Goal: Task Accomplishment & Management: Use online tool/utility

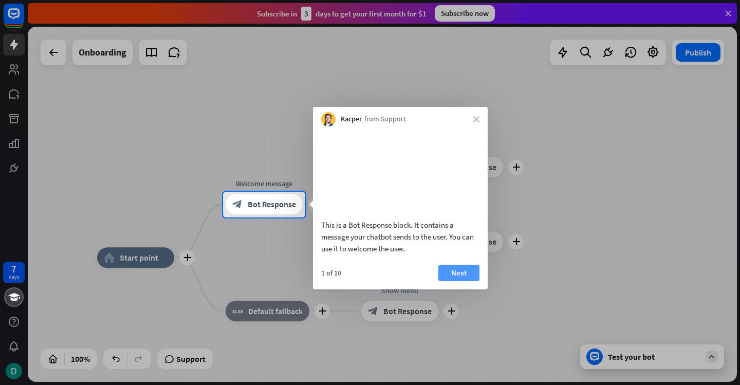
click at [456, 281] on button "Next" at bounding box center [458, 273] width 41 height 16
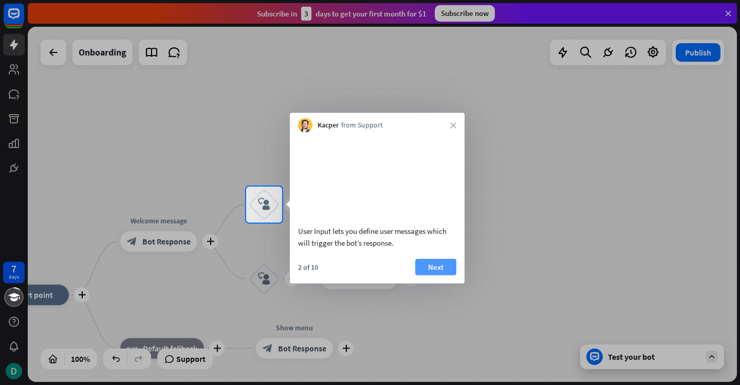
click at [435, 275] on button "Next" at bounding box center [435, 266] width 41 height 16
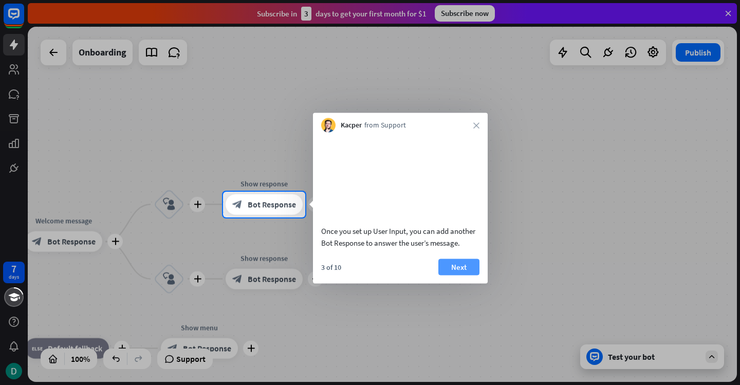
click at [458, 275] on button "Next" at bounding box center [458, 266] width 41 height 16
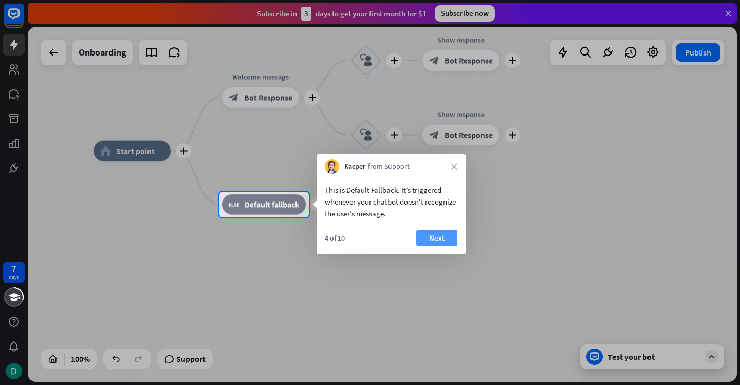
click at [443, 236] on button "Next" at bounding box center [436, 238] width 41 height 16
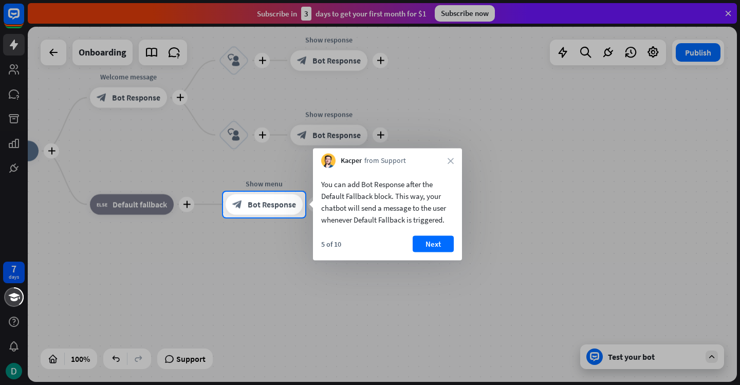
click at [443, 236] on button "Next" at bounding box center [433, 244] width 41 height 16
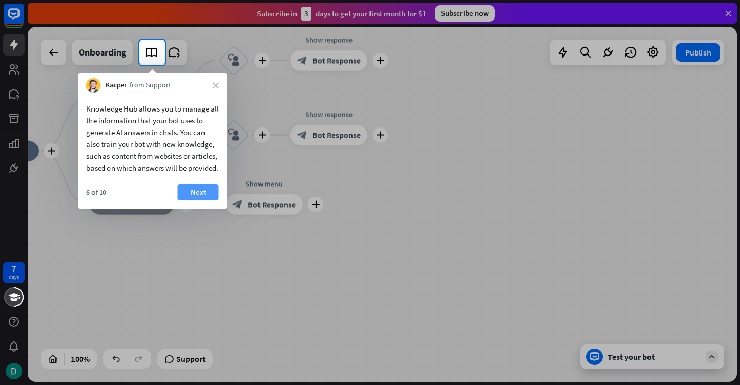
click at [200, 199] on button "Next" at bounding box center [198, 192] width 41 height 16
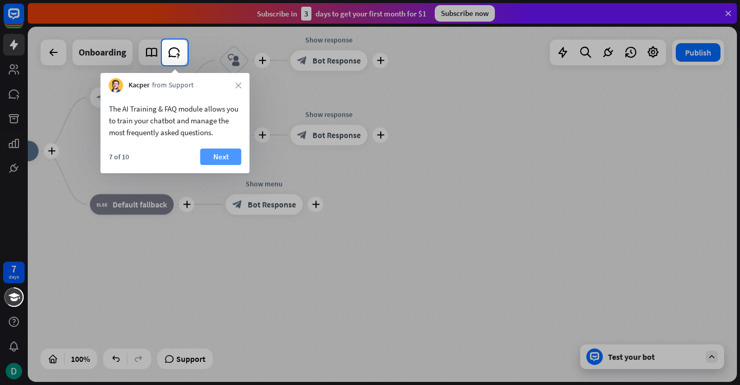
click at [227, 150] on button "Next" at bounding box center [220, 156] width 41 height 16
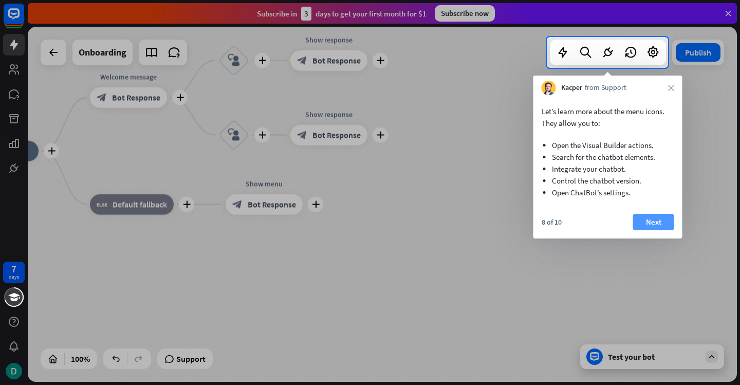
click at [657, 221] on button "Next" at bounding box center [653, 222] width 41 height 16
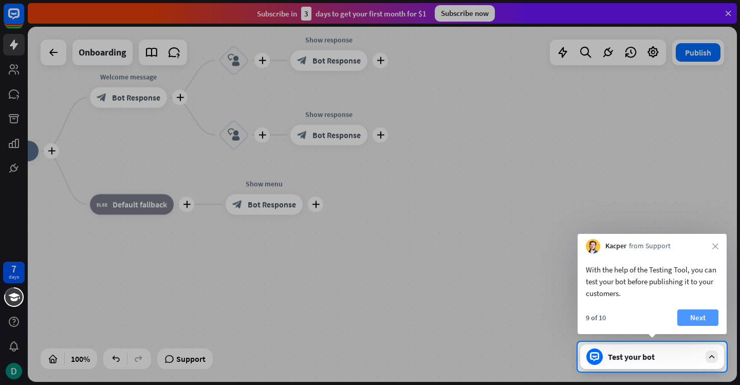
click at [702, 313] on button "Next" at bounding box center [697, 317] width 41 height 16
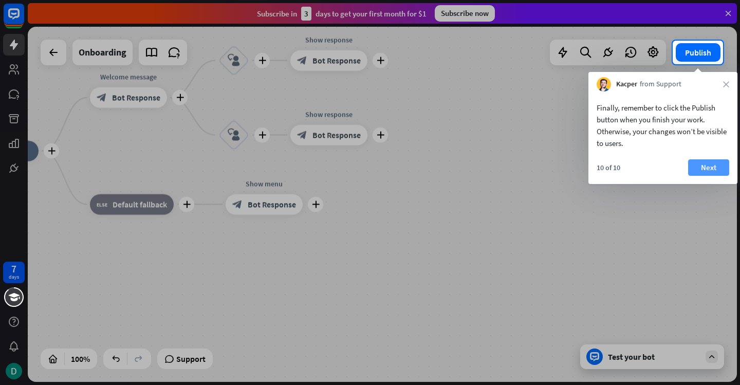
click at [718, 166] on button "Next" at bounding box center [708, 167] width 41 height 16
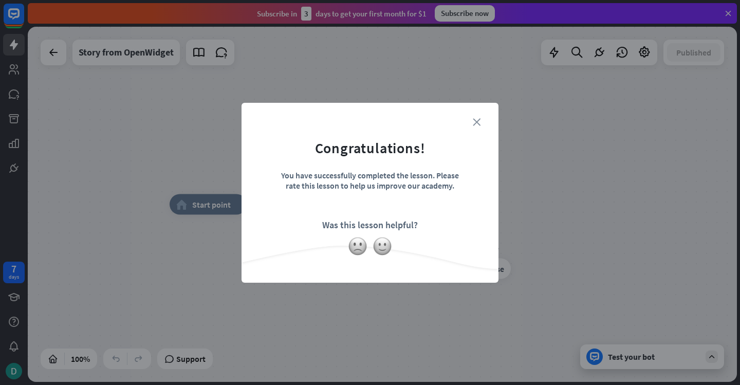
click at [479, 120] on icon "close" at bounding box center [477, 122] width 8 height 8
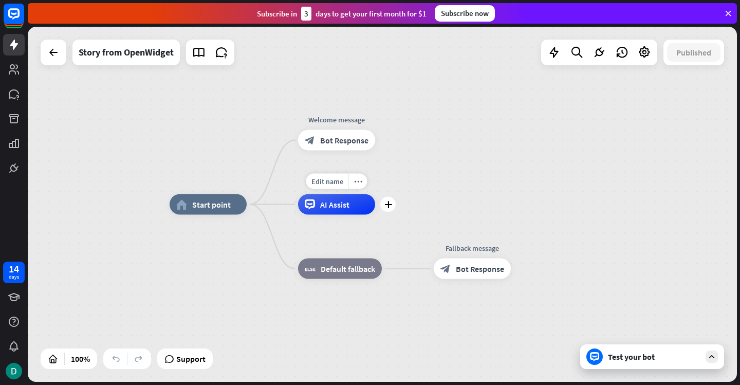
click at [320, 204] on div "AI Assist" at bounding box center [336, 204] width 77 height 21
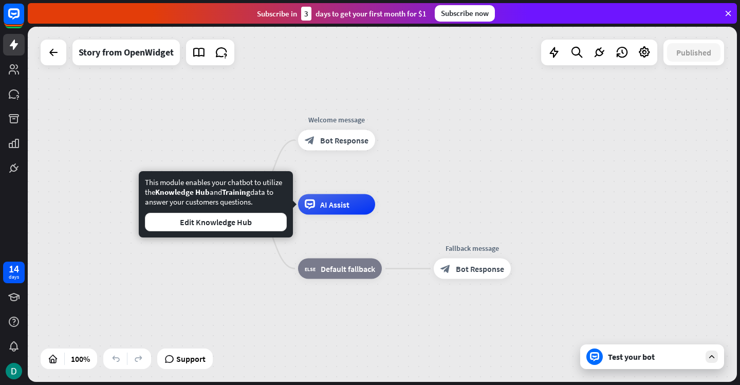
click at [664, 356] on div "Test your bot" at bounding box center [654, 356] width 92 height 10
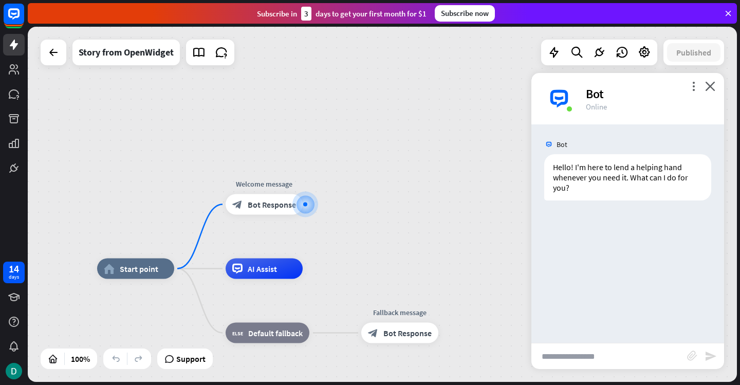
click at [600, 356] on input "text" at bounding box center [609, 356] width 156 height 26
type input "**********"
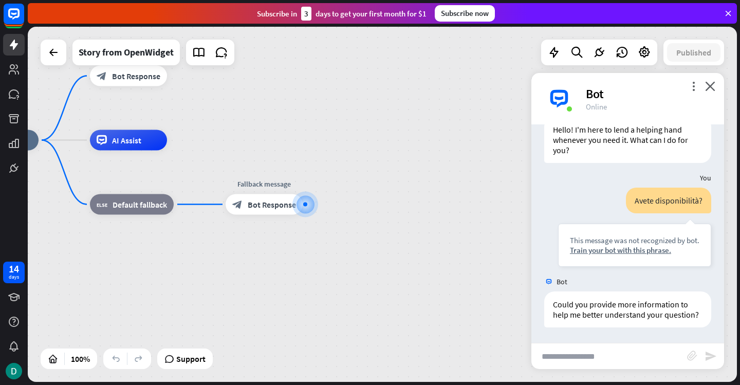
scroll to position [48, 0]
click at [710, 91] on div "Bot" at bounding box center [649, 94] width 126 height 16
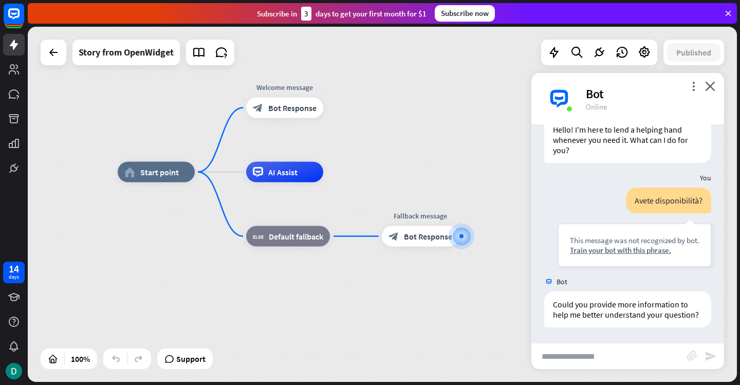
drag, startPoint x: 285, startPoint y: 125, endPoint x: 442, endPoint y: 159, distance: 160.9
click at [442, 159] on div "home_2 Start point Welcome message block_bot_response Bot Response AI Assist bl…" at bounding box center [382, 204] width 709 height 355
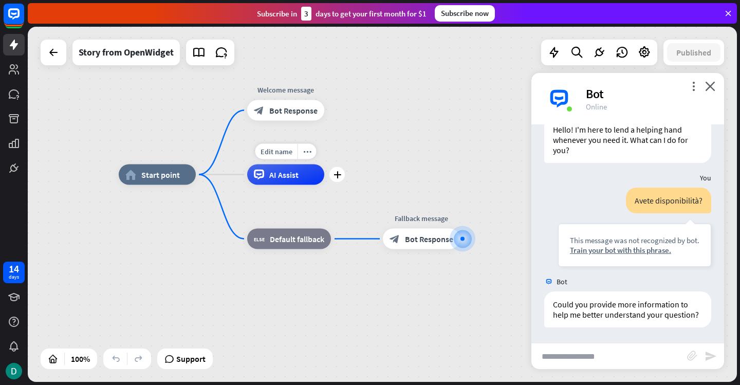
click at [269, 183] on div "AI Assist" at bounding box center [285, 174] width 77 height 21
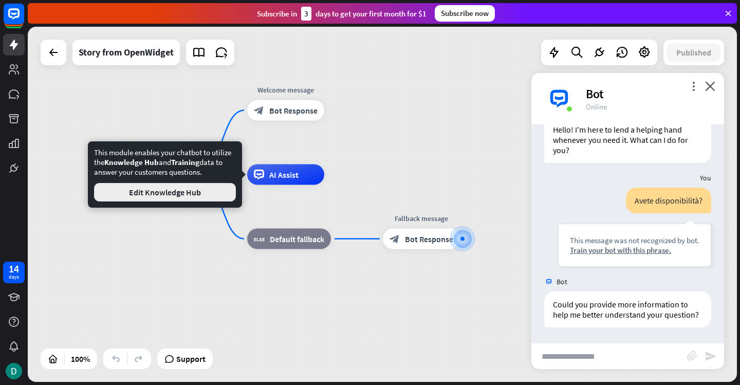
click at [200, 190] on button "Edit Knowledge Hub" at bounding box center [165, 192] width 142 height 18
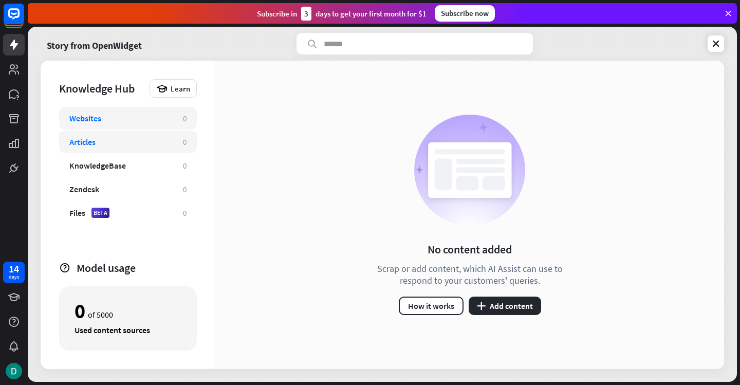
click at [124, 142] on div "Articles" at bounding box center [120, 142] width 103 height 10
click at [117, 167] on div "KnowledgeBase" at bounding box center [97, 165] width 57 height 10
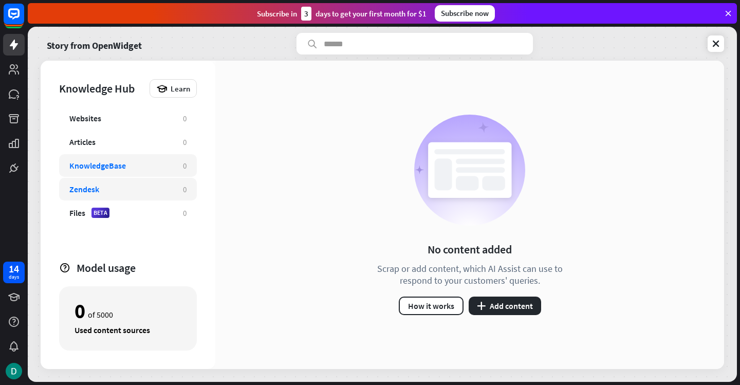
click at [113, 194] on div "Zendesk" at bounding box center [120, 189] width 103 height 10
click at [114, 207] on div "Files BETA 0" at bounding box center [128, 212] width 138 height 23
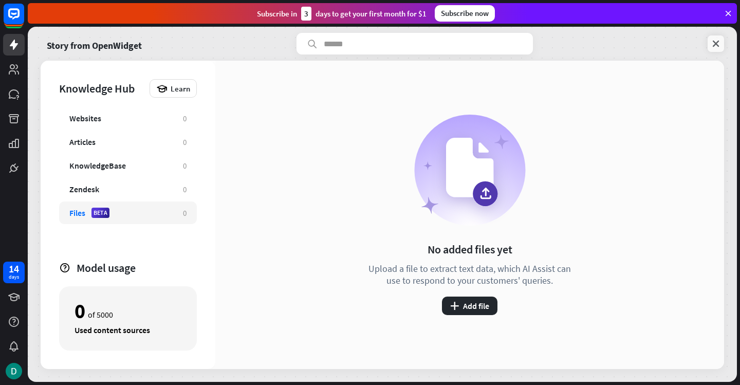
click at [713, 45] on icon at bounding box center [716, 44] width 10 height 10
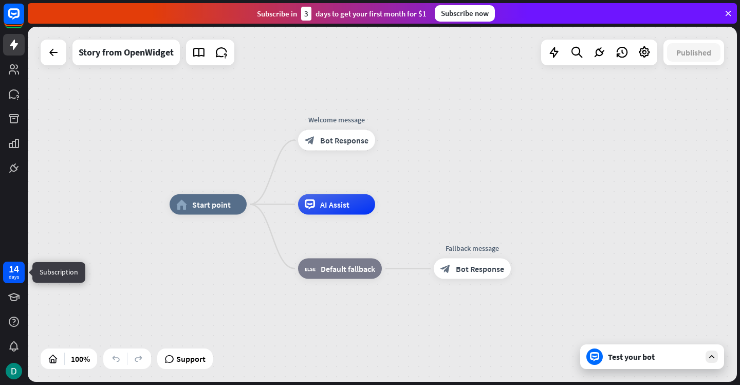
click at [11, 275] on div "days" at bounding box center [14, 276] width 10 height 7
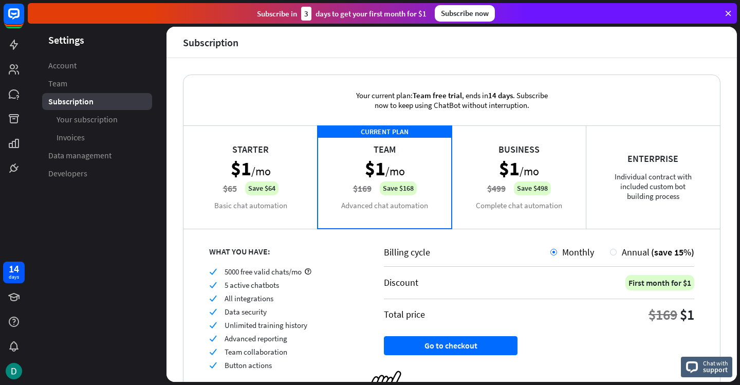
click at [261, 203] on div "Starter $1 /mo $65 Save $64 Basic chat automation" at bounding box center [250, 176] width 134 height 103
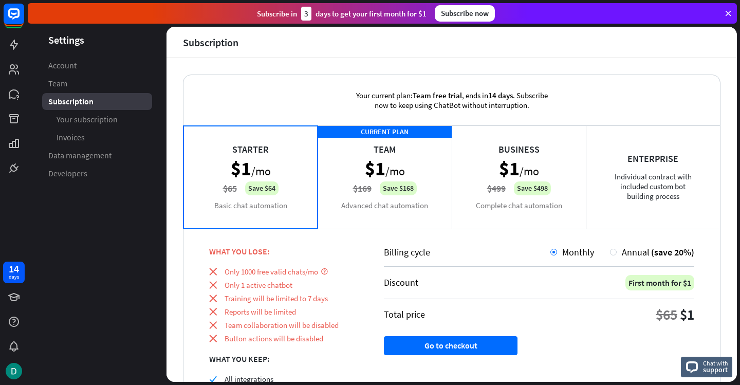
click at [349, 195] on div "CURRENT PLAN Team $1 /mo $169 Save $168 Advanced chat automation" at bounding box center [385, 176] width 134 height 103
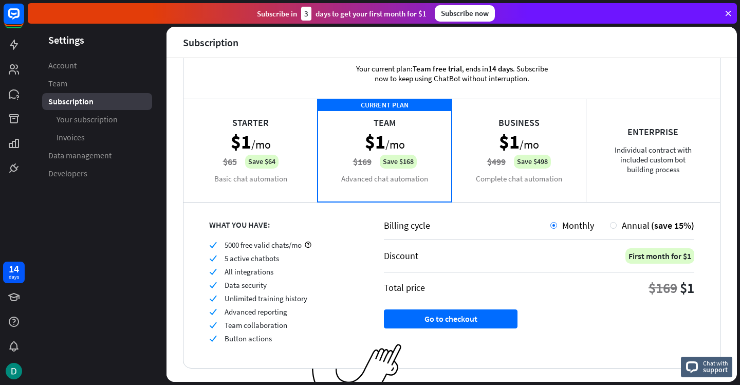
scroll to position [50, 0]
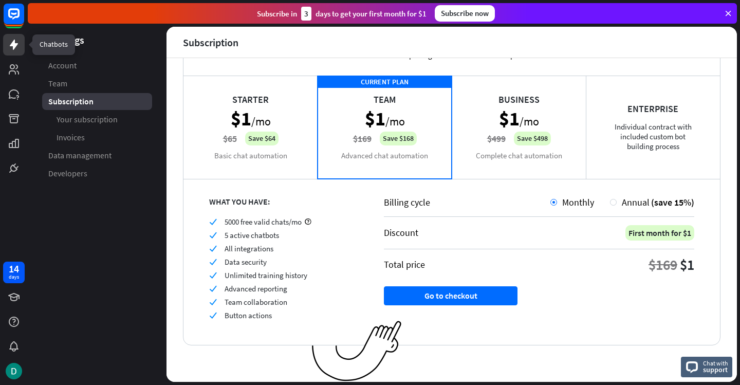
click at [12, 47] on icon at bounding box center [14, 45] width 12 height 12
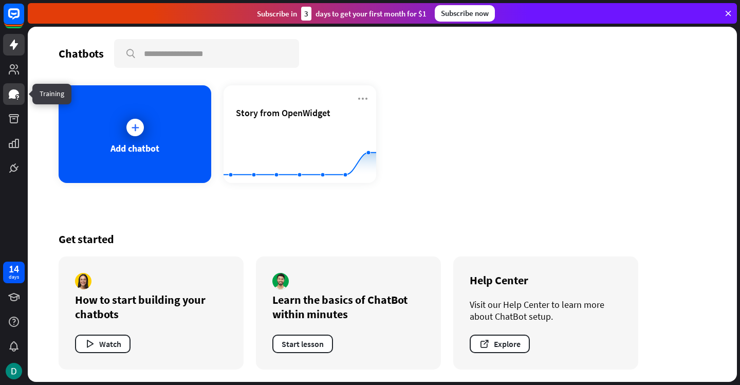
click at [7, 89] on link at bounding box center [14, 94] width 22 height 22
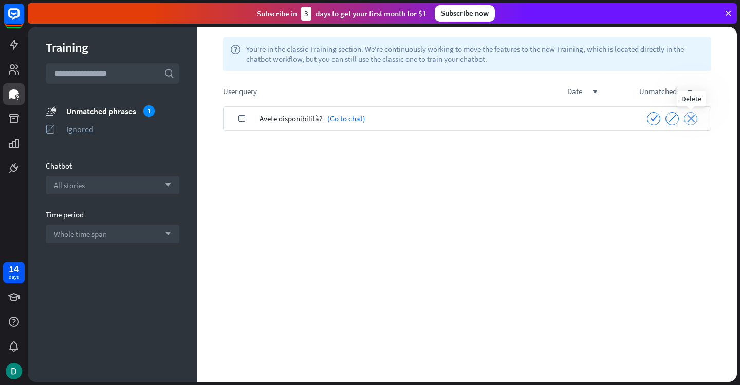
click at [691, 116] on icon "close" at bounding box center [691, 119] width 8 height 8
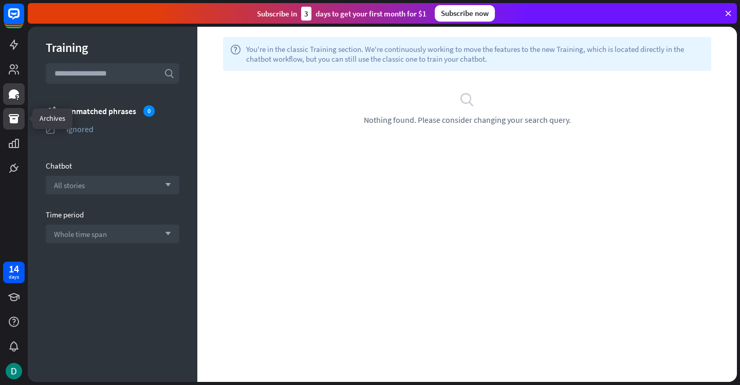
click at [15, 120] on icon at bounding box center [14, 118] width 10 height 9
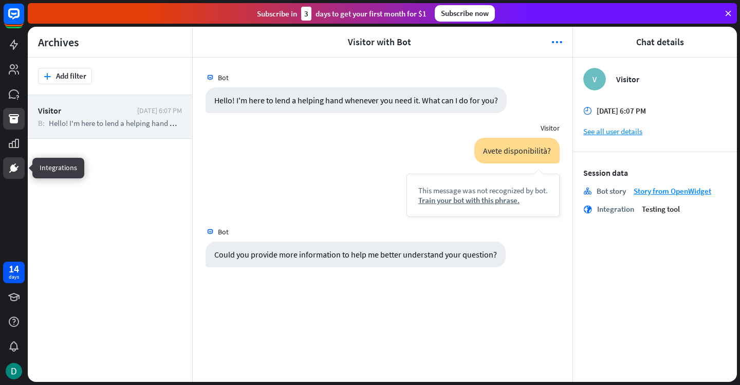
click at [16, 164] on icon at bounding box center [14, 168] width 12 height 12
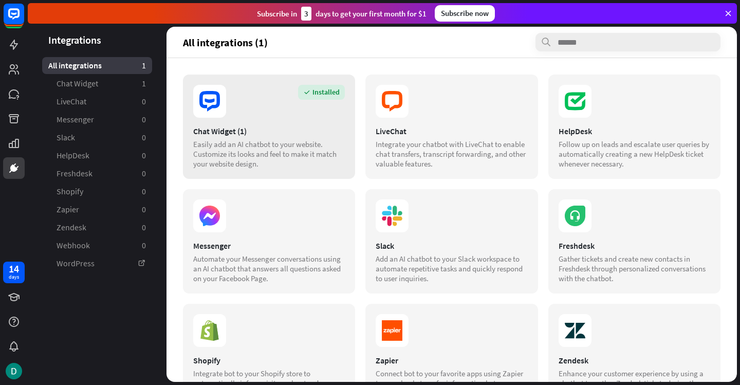
click at [293, 109] on section "Installed" at bounding box center [269, 101] width 152 height 33
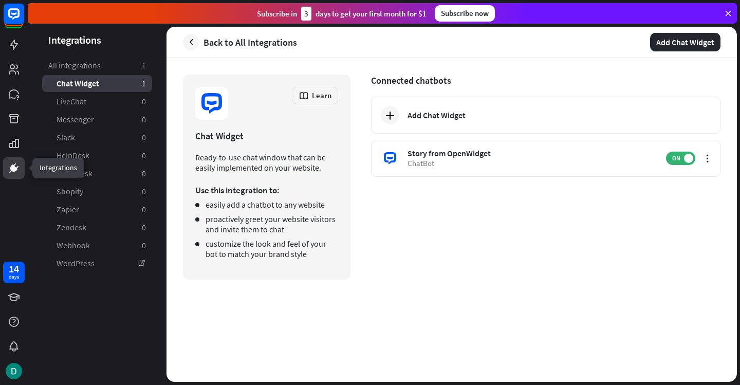
click at [10, 166] on icon at bounding box center [14, 168] width 12 height 12
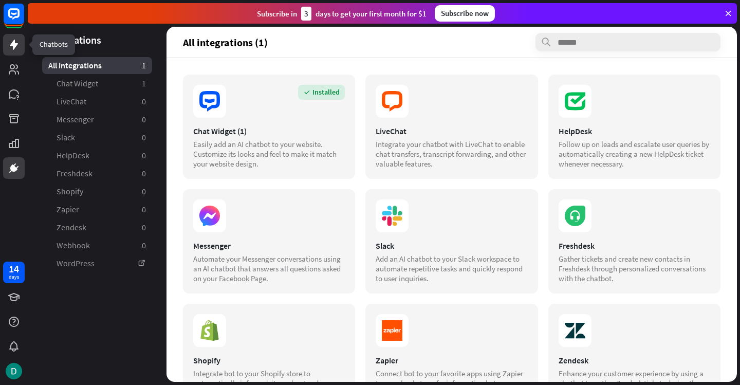
click at [13, 45] on icon at bounding box center [14, 45] width 8 height 10
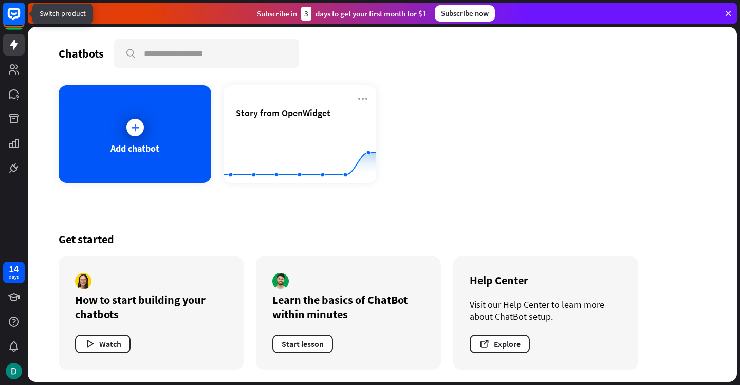
click at [10, 13] on rect at bounding box center [14, 14] width 23 height 23
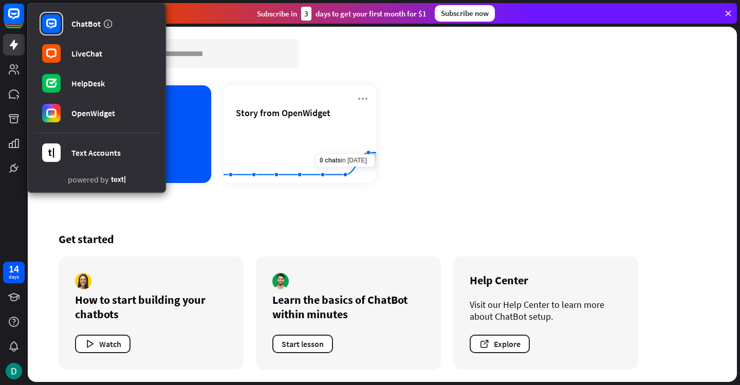
click at [485, 129] on div "Add chatbot Story from OpenWidget Created with Highcharts 10.1.0 0 1 2" at bounding box center [382, 134] width 647 height 98
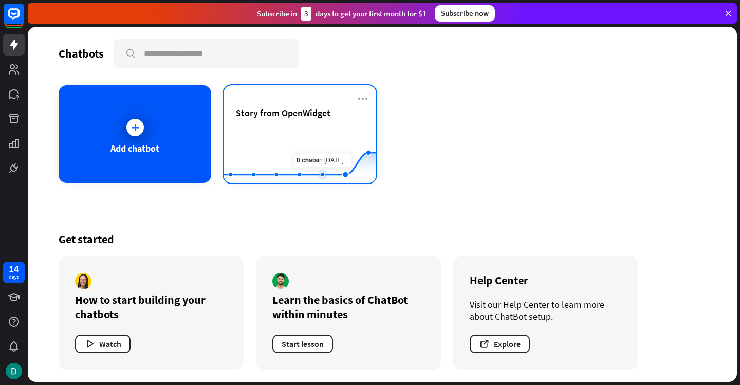
click at [331, 146] on rect at bounding box center [300, 157] width 153 height 64
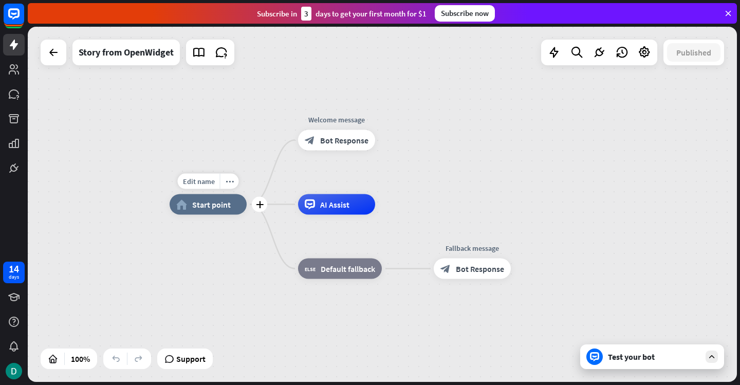
click at [218, 201] on span "Start point" at bounding box center [211, 204] width 39 height 10
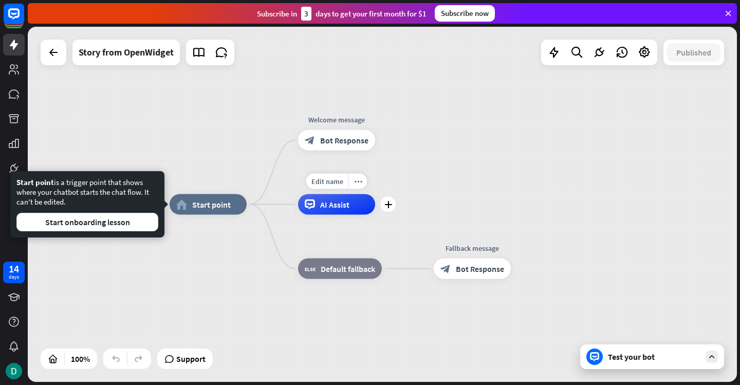
click at [349, 202] on span "AI Assist" at bounding box center [334, 204] width 29 height 10
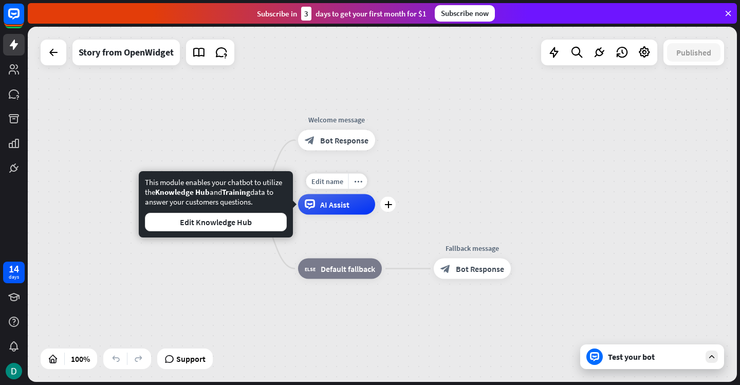
click at [329, 204] on span "AI Assist" at bounding box center [334, 204] width 29 height 10
click at [357, 182] on icon "more_horiz" at bounding box center [358, 181] width 8 height 8
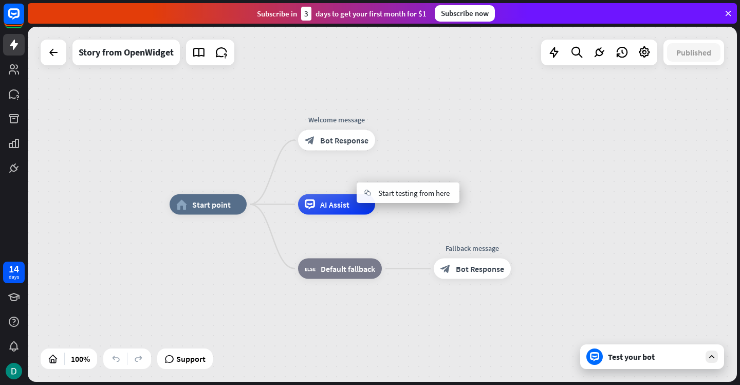
click at [460, 142] on div "home_2 Start point Welcome message block_bot_response Bot Response AI Assist bl…" at bounding box center [382, 204] width 709 height 355
click at [206, 205] on span "Start point" at bounding box center [211, 204] width 39 height 10
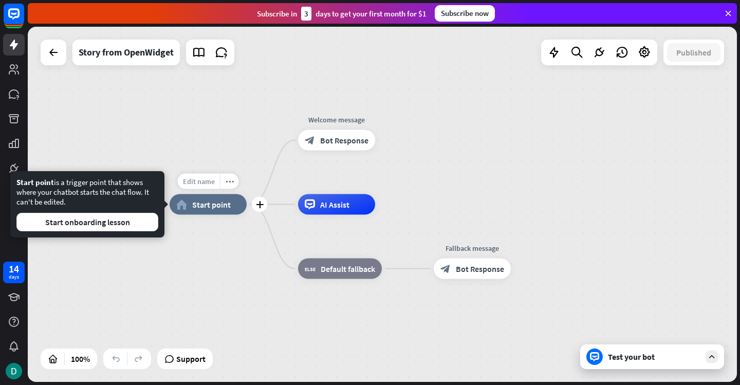
click at [214, 180] on span "Edit name" at bounding box center [199, 181] width 32 height 9
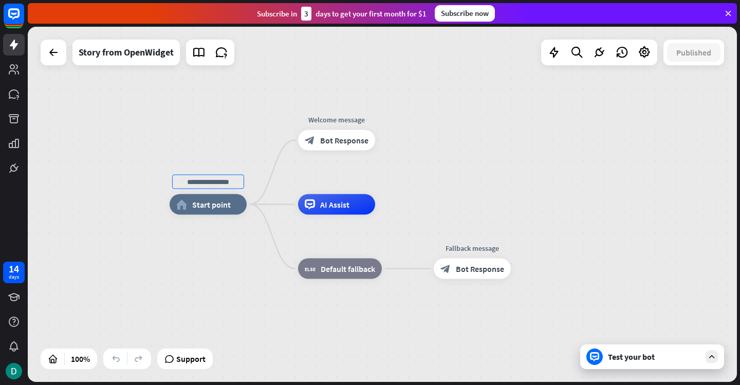
click at [241, 150] on div "home_2 Start point Welcome message block_bot_response Bot Response AI Assist bl…" at bounding box center [382, 204] width 709 height 355
click at [363, 269] on span "Default fallback" at bounding box center [348, 269] width 54 height 10
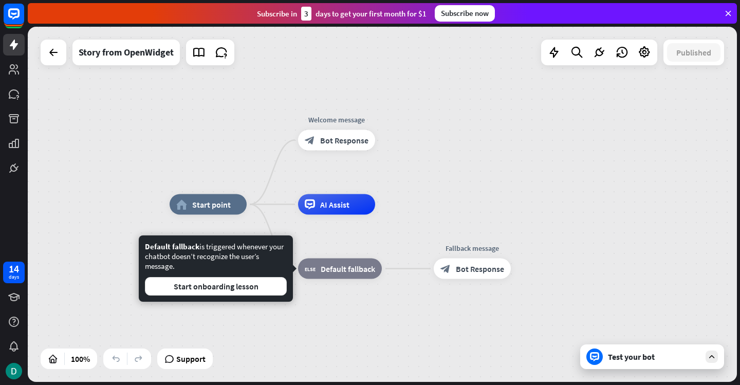
click at [440, 225] on div "home_2 Start point Welcome message block_bot_response Bot Response AI Assist bl…" at bounding box center [524, 381] width 709 height 355
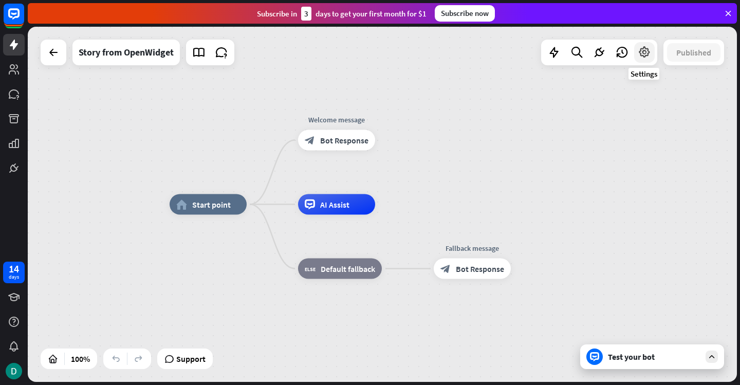
click at [647, 51] on icon at bounding box center [644, 52] width 13 height 13
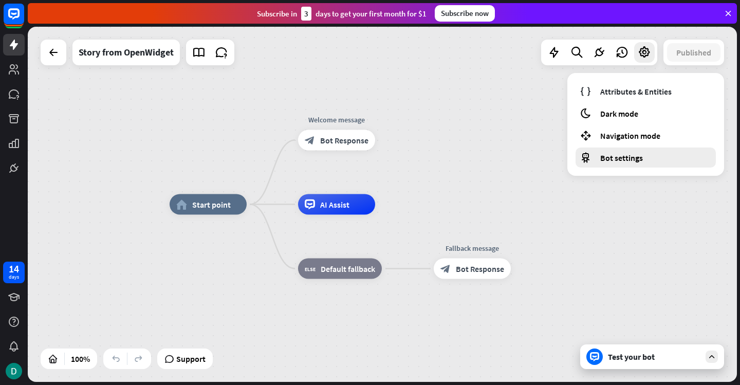
click at [599, 157] on div "Bot settings" at bounding box center [645, 157] width 140 height 20
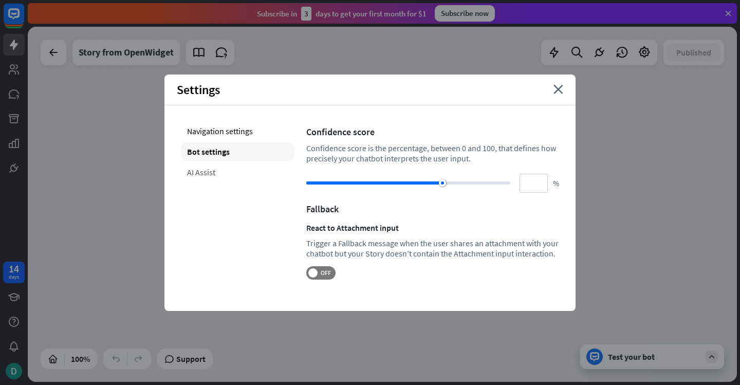
click at [220, 168] on div "AI Assist" at bounding box center [237, 172] width 113 height 18
type input "**"
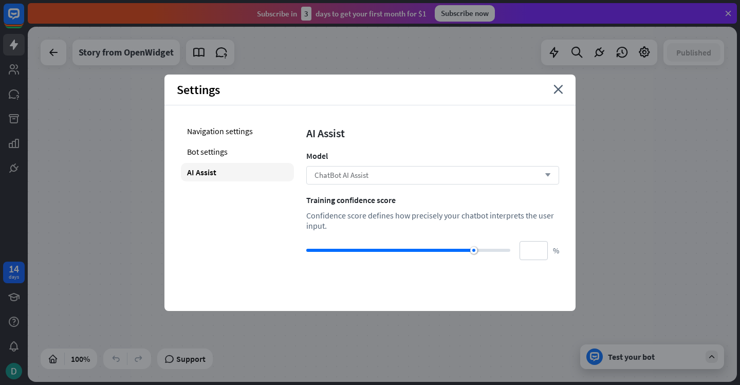
click at [401, 174] on div "ChatBot AI Assist arrow_down" at bounding box center [432, 175] width 253 height 18
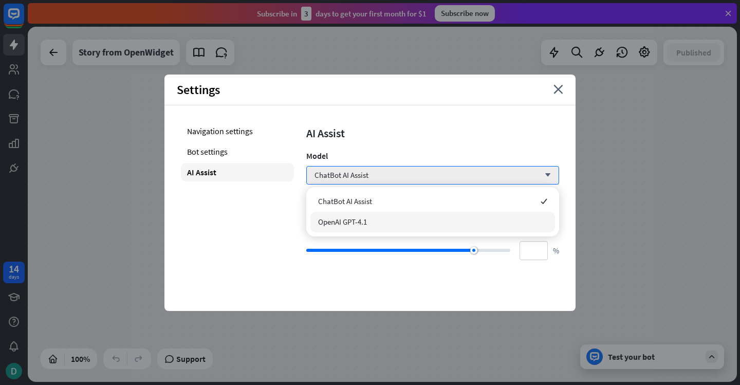
click at [401, 226] on div "OpenAI GPT-4.1" at bounding box center [432, 222] width 245 height 21
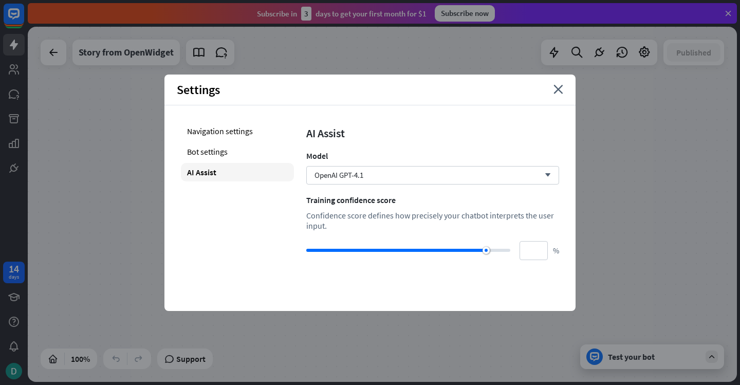
type input "**"
drag, startPoint x: 473, startPoint y: 251, endPoint x: 488, endPoint y: 251, distance: 14.4
click at [488, 251] on div at bounding box center [487, 250] width 7 height 7
click at [563, 92] on div "Settings close" at bounding box center [369, 90] width 411 height 31
click at [560, 91] on icon "close" at bounding box center [558, 89] width 10 height 9
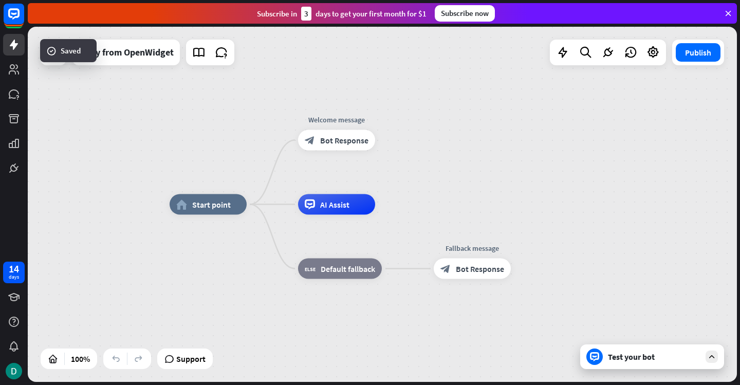
click at [529, 129] on div "home_2 Start point Welcome message block_bot_response Bot Response AI Assist bl…" at bounding box center [382, 204] width 709 height 355
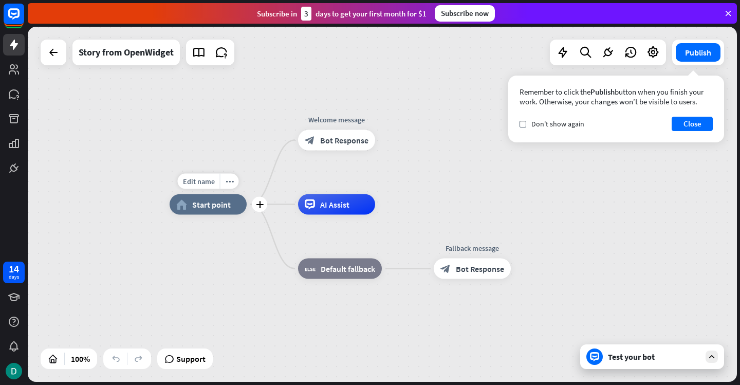
click at [194, 207] on span "Start point" at bounding box center [211, 204] width 39 height 10
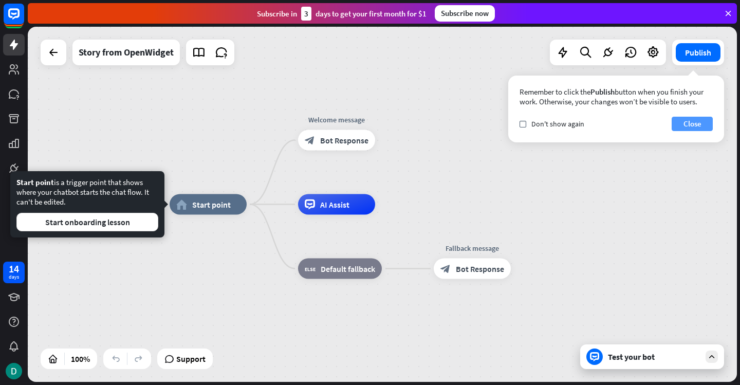
click at [699, 128] on button "Close" at bounding box center [692, 124] width 41 height 14
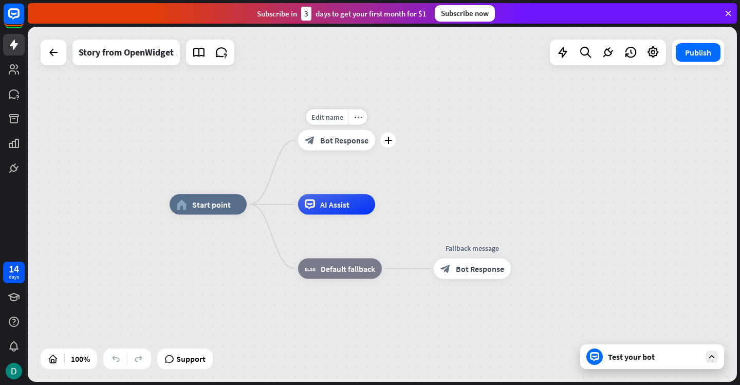
click at [352, 144] on span "Bot Response" at bounding box center [344, 140] width 48 height 10
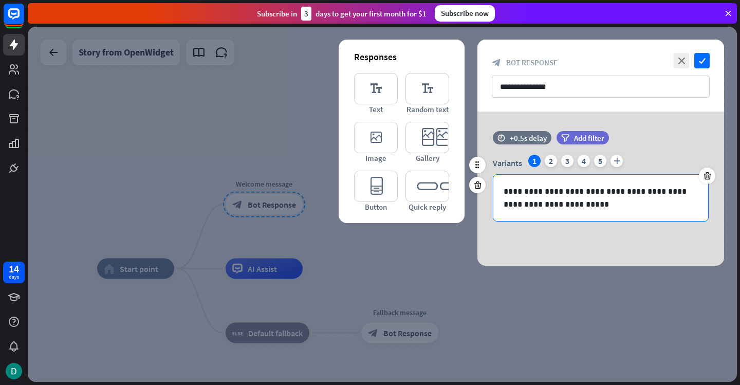
click at [584, 206] on p "**********" at bounding box center [601, 198] width 194 height 26
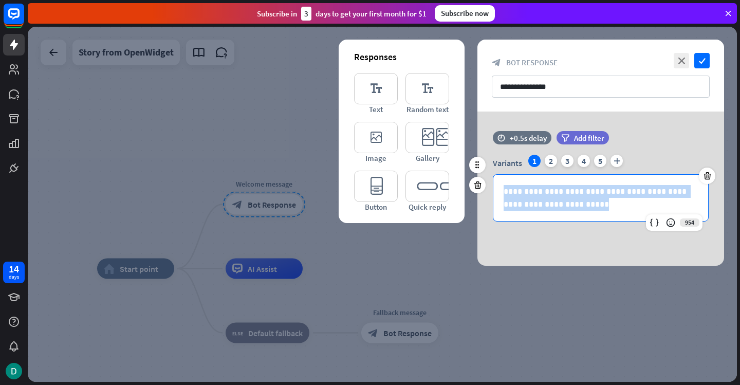
drag, startPoint x: 588, startPoint y: 206, endPoint x: 497, endPoint y: 185, distance: 93.2
click at [497, 185] on div "**********" at bounding box center [600, 198] width 215 height 46
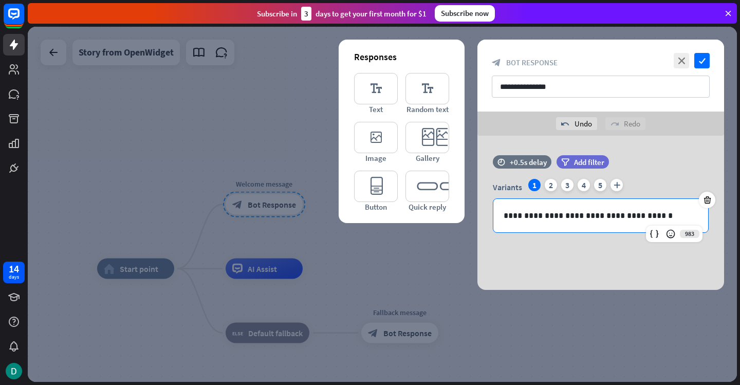
click at [467, 259] on div "**********" at bounding box center [600, 213] width 272 height 154
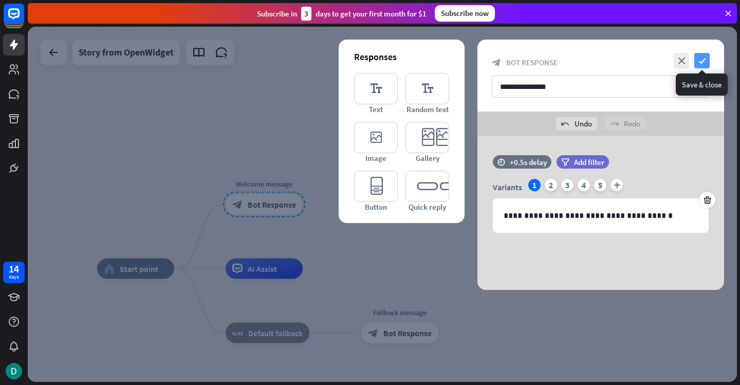
click at [705, 60] on icon "check" at bounding box center [701, 60] width 15 height 15
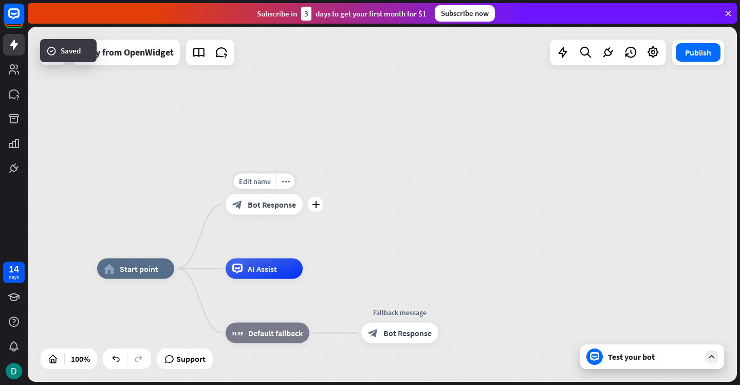
click at [256, 207] on span "Bot Response" at bounding box center [272, 204] width 48 height 10
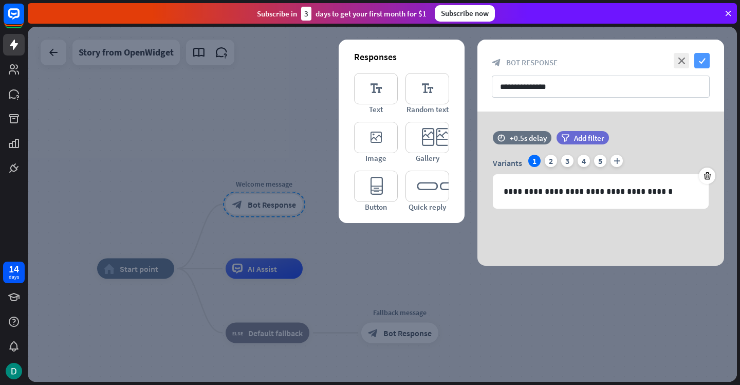
click at [704, 60] on icon "check" at bounding box center [701, 60] width 15 height 15
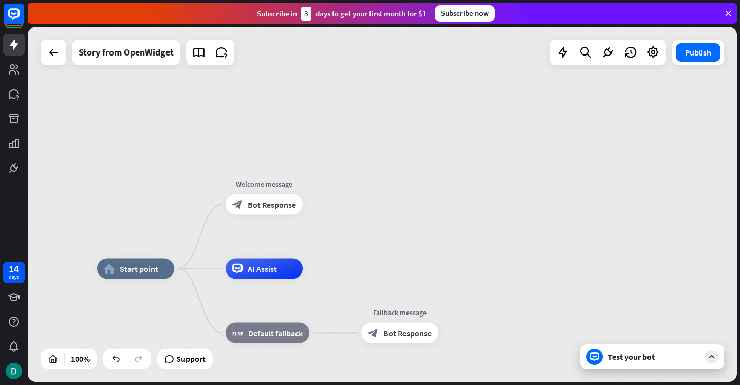
click at [655, 359] on div "Test your bot" at bounding box center [654, 356] width 92 height 10
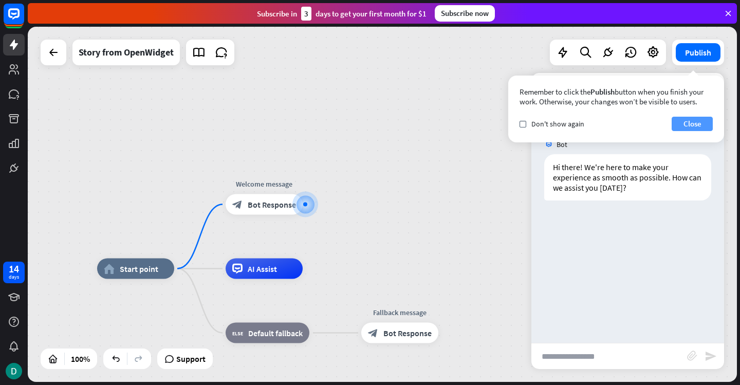
click at [686, 121] on button "Close" at bounding box center [692, 124] width 41 height 14
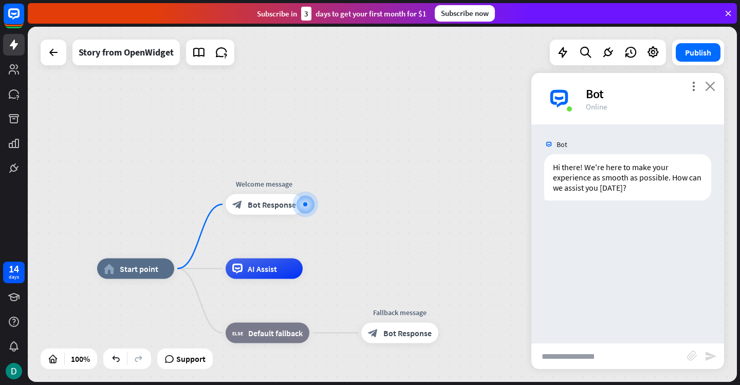
click at [709, 86] on icon "close" at bounding box center [710, 86] width 10 height 10
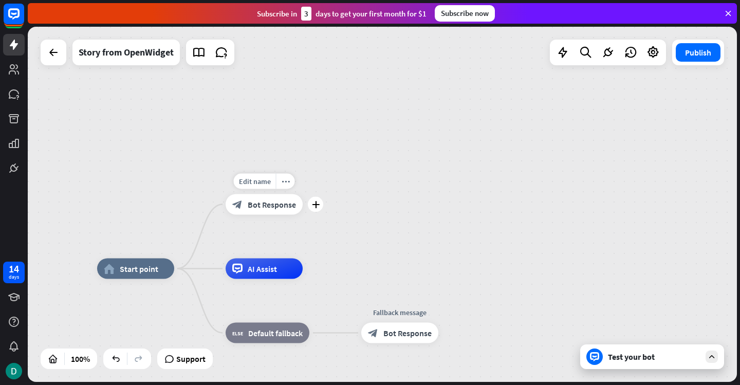
click at [248, 205] on span "Bot Response" at bounding box center [272, 204] width 48 height 10
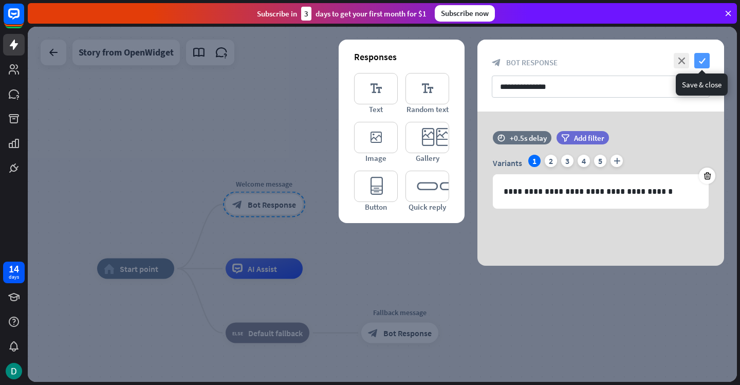
click at [703, 60] on icon "check" at bounding box center [701, 60] width 15 height 15
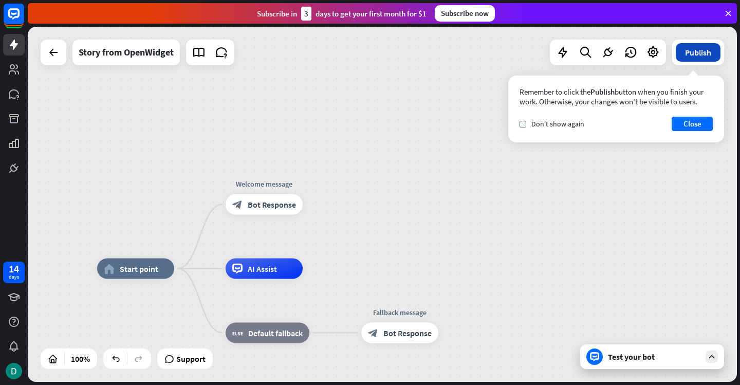
click at [710, 51] on button "Publish" at bounding box center [698, 52] width 45 height 18
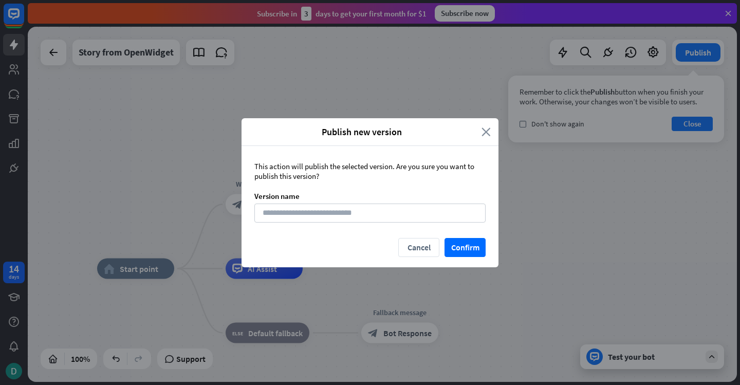
click at [487, 133] on icon "close" at bounding box center [485, 132] width 9 height 12
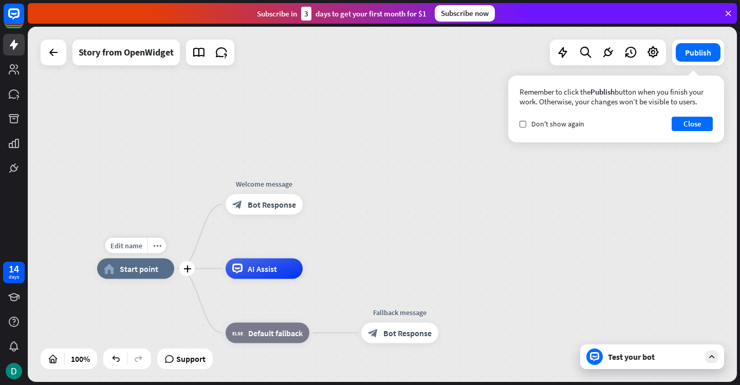
click at [148, 265] on span "Start point" at bounding box center [139, 269] width 39 height 10
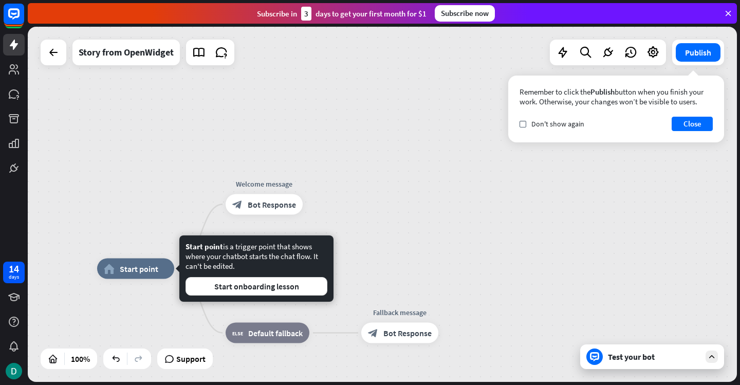
click at [425, 175] on div "home_2 Start point Welcome message block_bot_response Bot Response AI Assist bl…" at bounding box center [382, 204] width 709 height 355
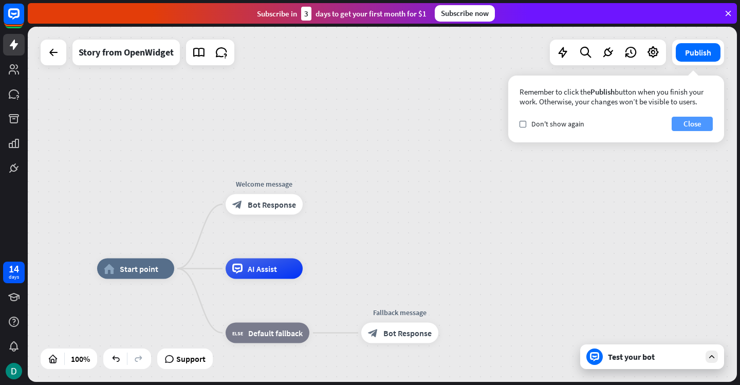
click at [701, 127] on button "Close" at bounding box center [692, 124] width 41 height 14
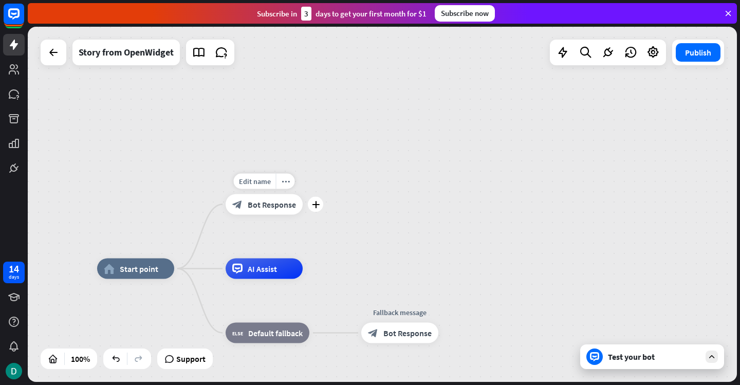
click at [267, 211] on div "block_bot_response Bot Response" at bounding box center [264, 204] width 77 height 21
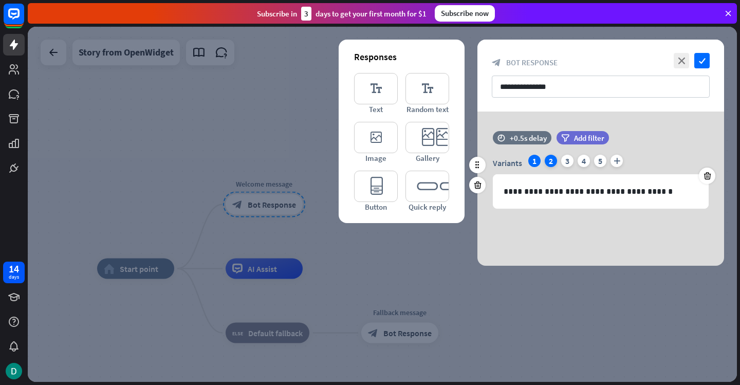
click at [553, 159] on div "2" at bounding box center [551, 161] width 12 height 12
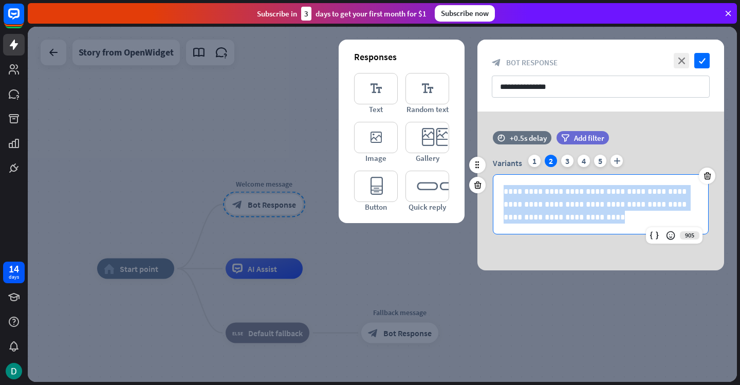
drag, startPoint x: 555, startPoint y: 222, endPoint x: 505, endPoint y: 188, distance: 60.6
click at [505, 188] on p "**********" at bounding box center [601, 204] width 194 height 39
click at [565, 161] on div "3" at bounding box center [567, 161] width 12 height 12
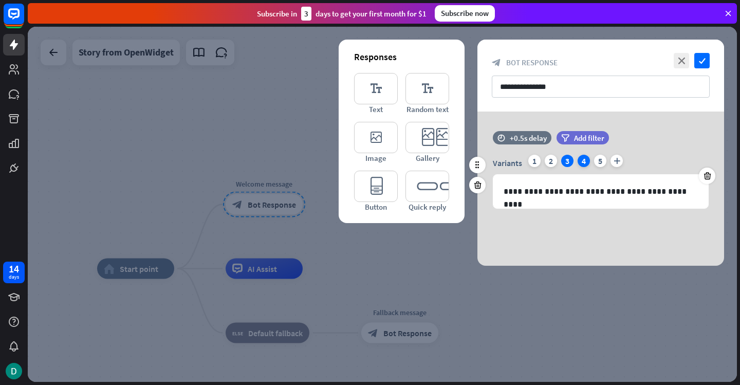
click at [579, 162] on div "4" at bounding box center [584, 161] width 12 height 12
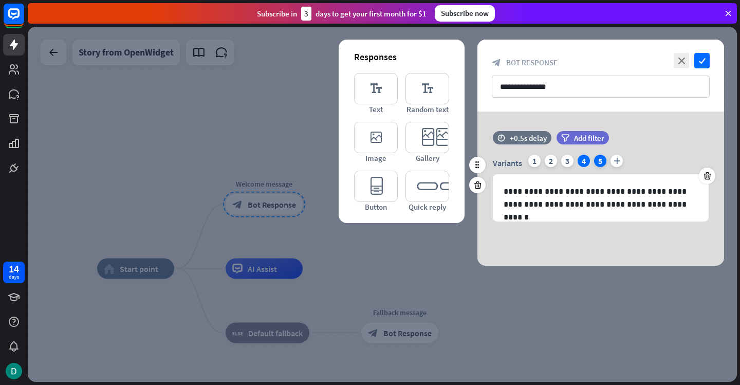
click at [599, 161] on div "5" at bounding box center [600, 161] width 12 height 12
click at [534, 163] on div "1" at bounding box center [534, 161] width 12 height 12
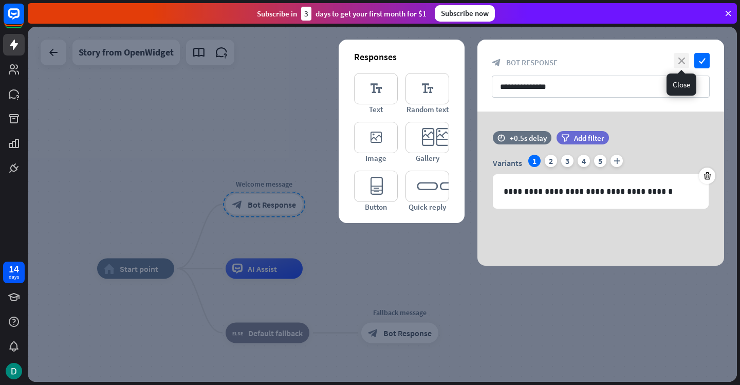
click at [684, 62] on icon "close" at bounding box center [681, 60] width 15 height 15
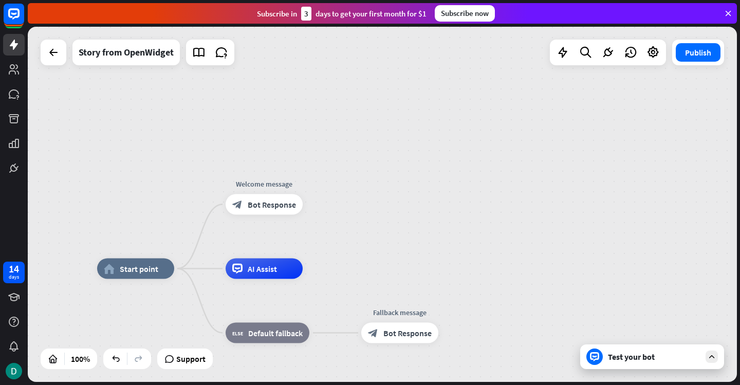
click at [648, 357] on div "Test your bot" at bounding box center [654, 356] width 92 height 10
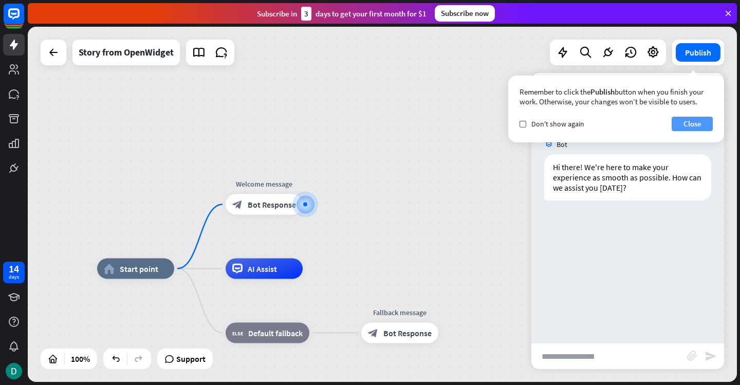
click at [684, 125] on button "Close" at bounding box center [692, 124] width 41 height 14
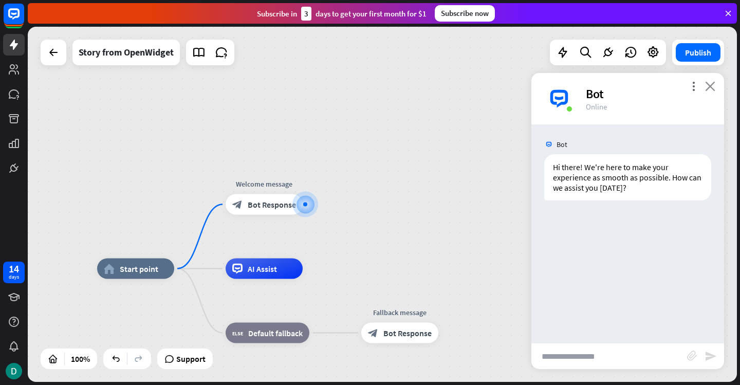
click at [712, 87] on icon "close" at bounding box center [710, 86] width 10 height 10
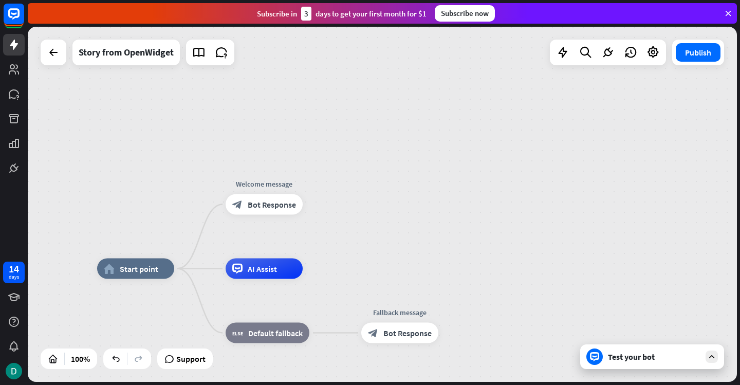
click at [627, 357] on div "Test your bot" at bounding box center [654, 356] width 92 height 10
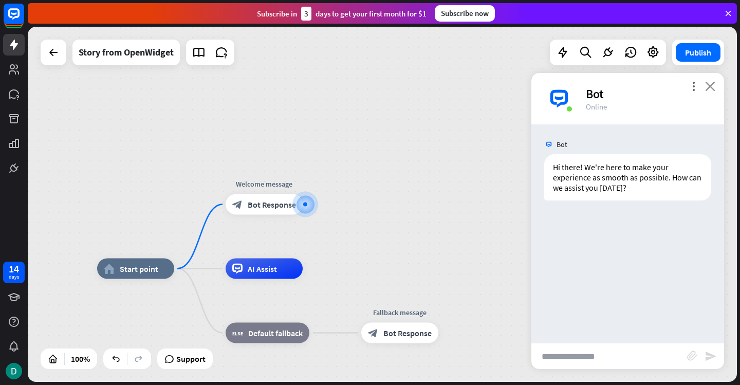
click at [709, 87] on icon "close" at bounding box center [710, 86] width 10 height 10
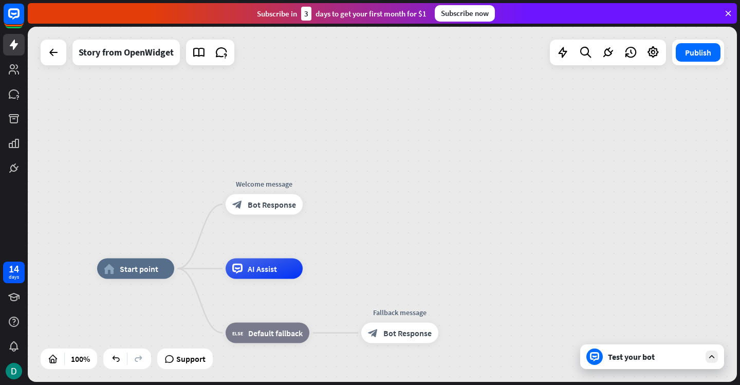
drag, startPoint x: 440, startPoint y: 230, endPoint x: 428, endPoint y: 229, distance: 11.8
click at [440, 230] on div "home_2 Start point Welcome message block_bot_response Bot Response AI Assist bl…" at bounding box center [382, 204] width 709 height 355
click at [313, 206] on icon "plus" at bounding box center [316, 204] width 8 height 7
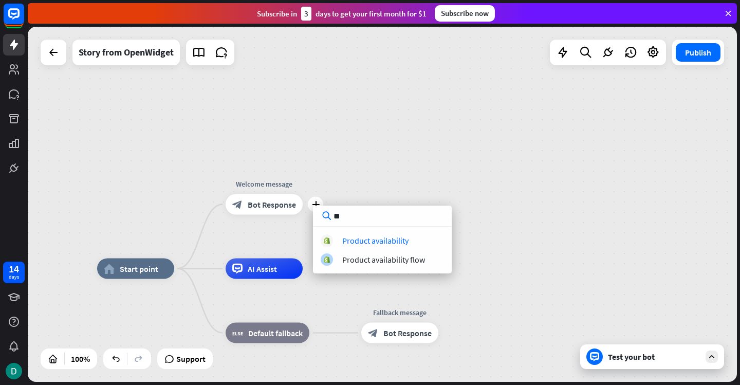
type input "*"
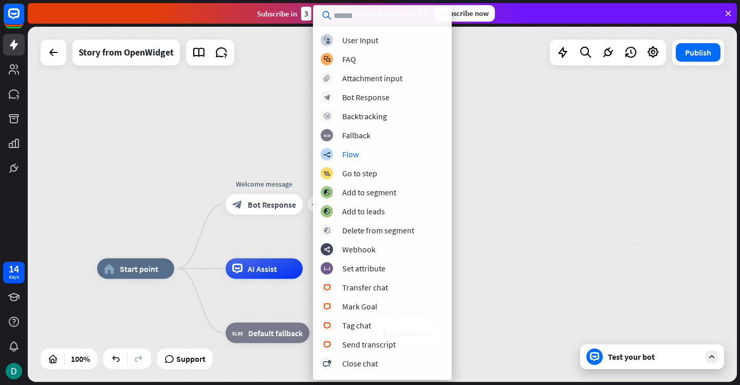
click at [543, 131] on div "home_2 Start point plus Welcome message block_bot_response Bot Response AI Assi…" at bounding box center [382, 204] width 709 height 355
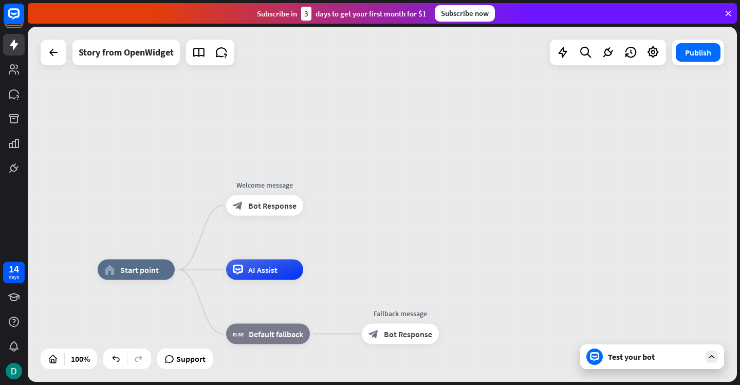
drag, startPoint x: 286, startPoint y: 274, endPoint x: 332, endPoint y: 263, distance: 48.1
click at [332, 263] on div "home_2 Start point Welcome message block_bot_response Bot Response Edit name mo…" at bounding box center [382, 204] width 709 height 355
click at [321, 207] on div "plus" at bounding box center [315, 205] width 15 height 15
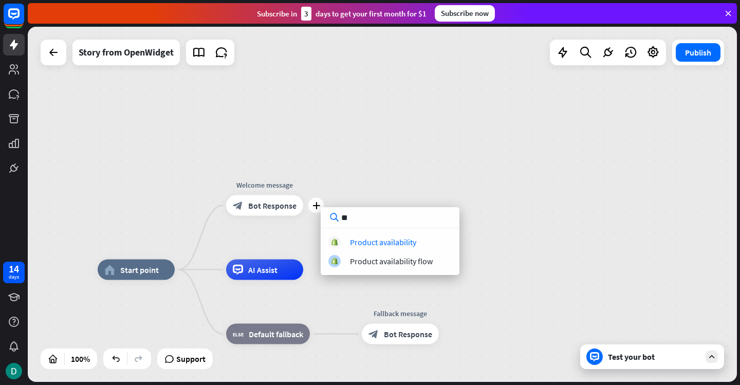
type input "*"
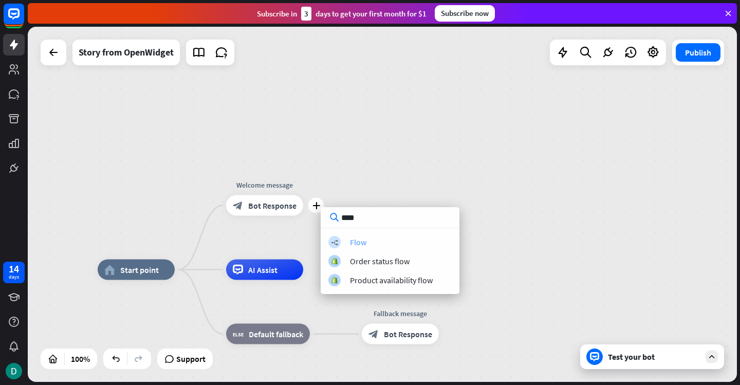
type input "****"
click at [354, 248] on div "builder_tree Flow" at bounding box center [389, 242] width 123 height 12
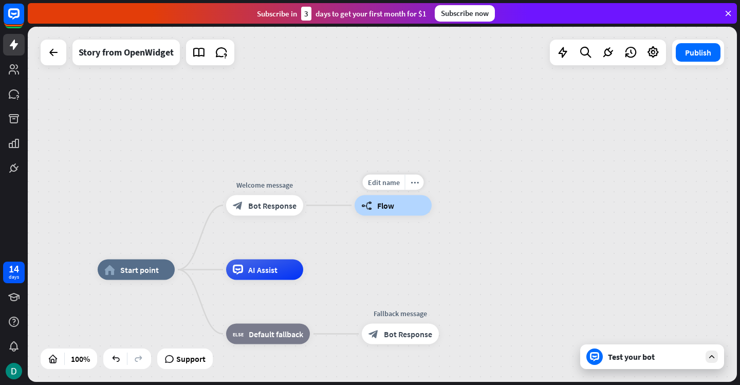
click at [384, 208] on span "Flow" at bounding box center [385, 205] width 17 height 10
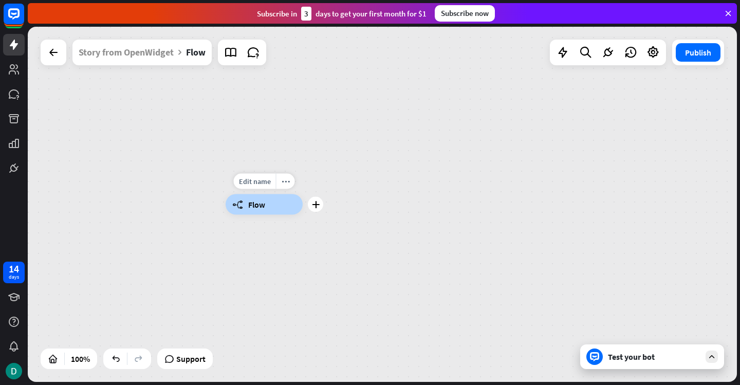
click at [256, 208] on span "Flow" at bounding box center [256, 204] width 17 height 10
click at [57, 44] on div at bounding box center [53, 52] width 21 height 21
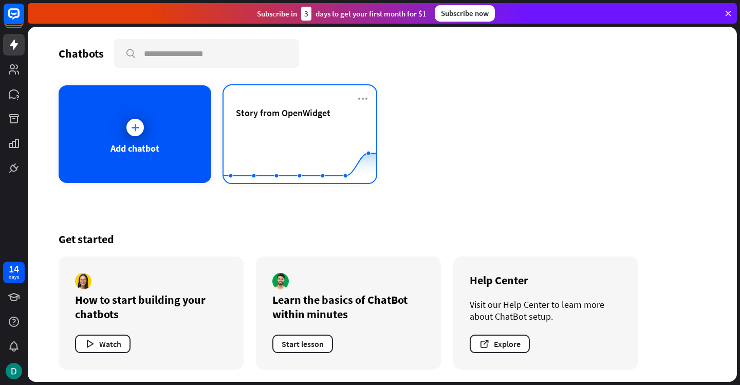
click at [283, 125] on div "Story from OpenWidget" at bounding box center [300, 125] width 128 height 36
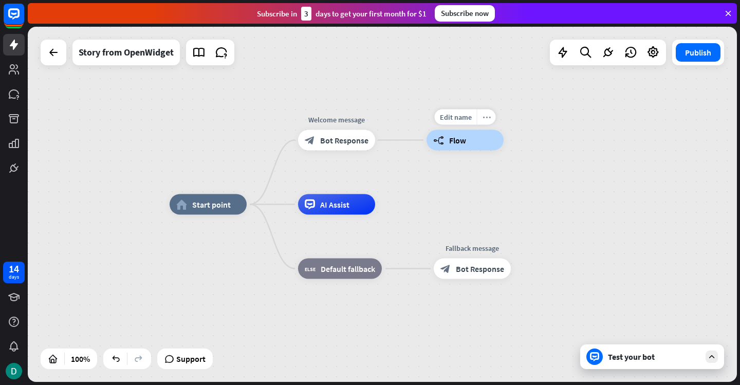
click at [487, 121] on div "more_horiz" at bounding box center [486, 116] width 19 height 15
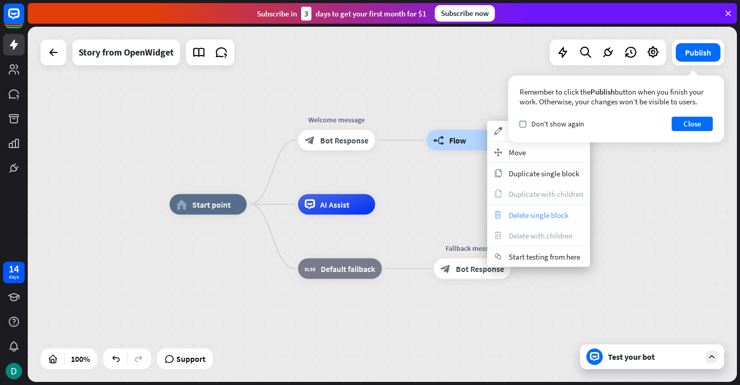
click at [512, 216] on span "Delete single block" at bounding box center [539, 215] width 60 height 10
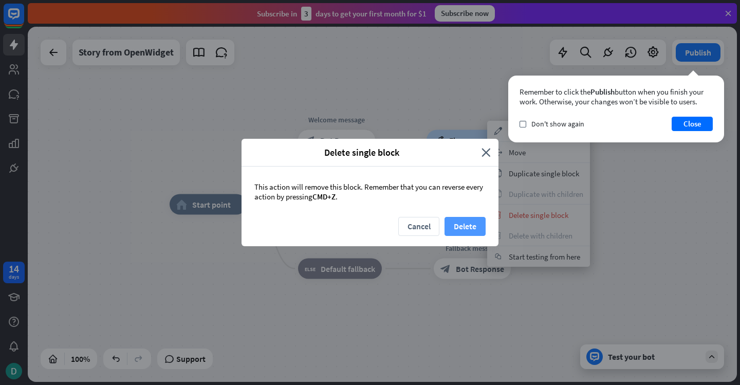
click at [461, 222] on button "Delete" at bounding box center [464, 226] width 41 height 19
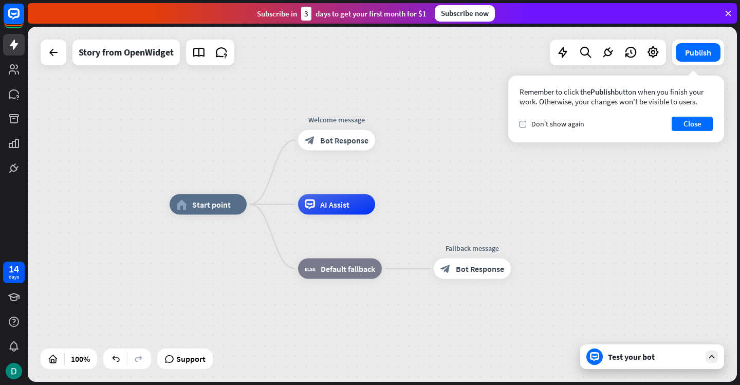
click at [644, 360] on div "Test your bot" at bounding box center [654, 356] width 92 height 10
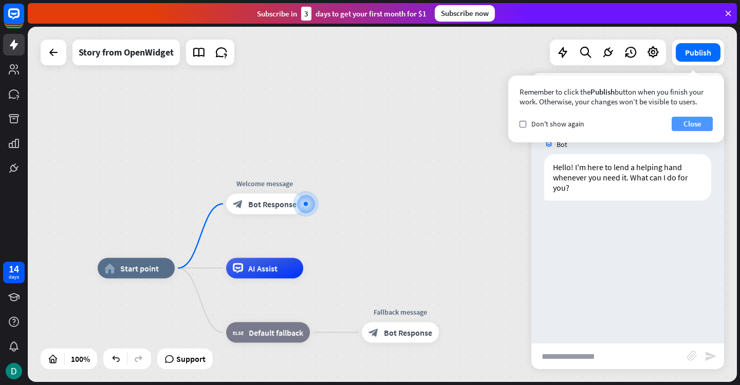
click at [685, 121] on button "Close" at bounding box center [692, 124] width 41 height 14
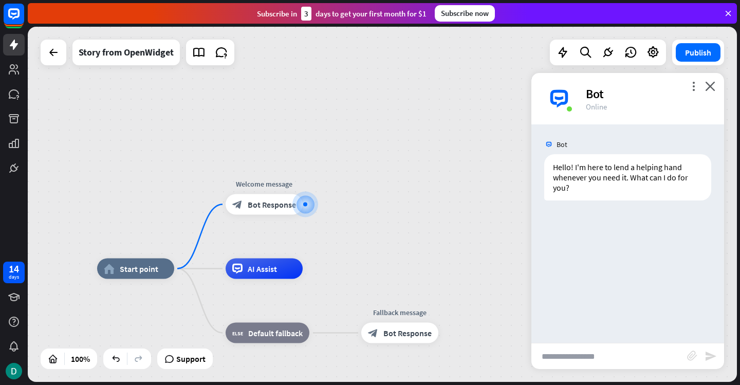
click at [387, 197] on div "home_2 Start point Welcome message block_bot_response Bot Response AI Assist bl…" at bounding box center [382, 204] width 709 height 355
click at [254, 207] on span "Bot Response" at bounding box center [272, 204] width 48 height 10
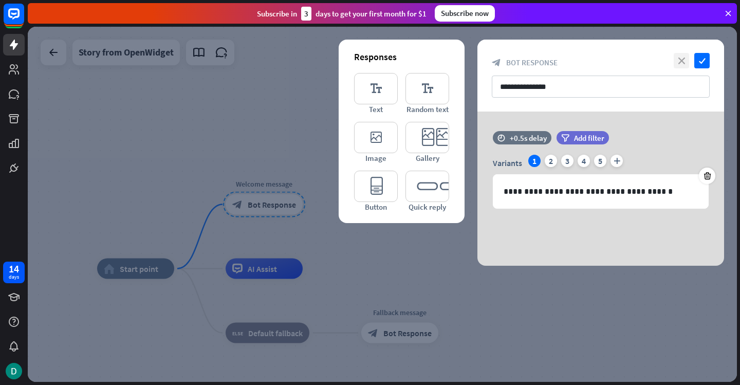
click at [683, 61] on icon "close" at bounding box center [681, 60] width 15 height 15
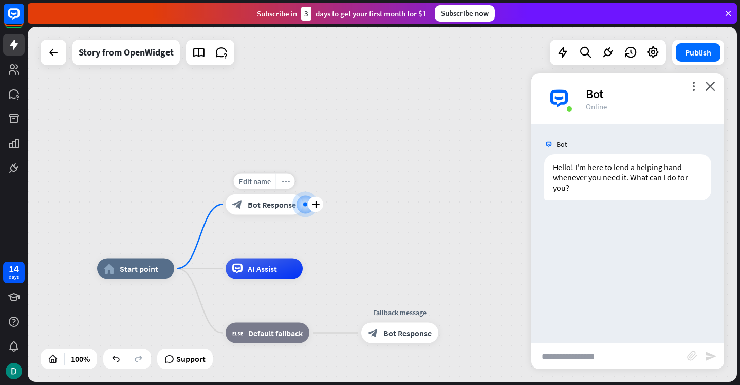
click at [284, 179] on icon "more_horiz" at bounding box center [286, 181] width 8 height 8
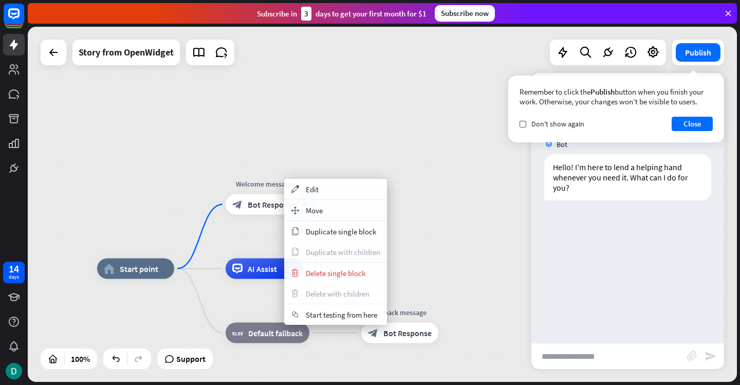
click at [287, 144] on div "home_2 Start point Welcome message block_bot_response Bot Response AI Assist bl…" at bounding box center [382, 204] width 709 height 355
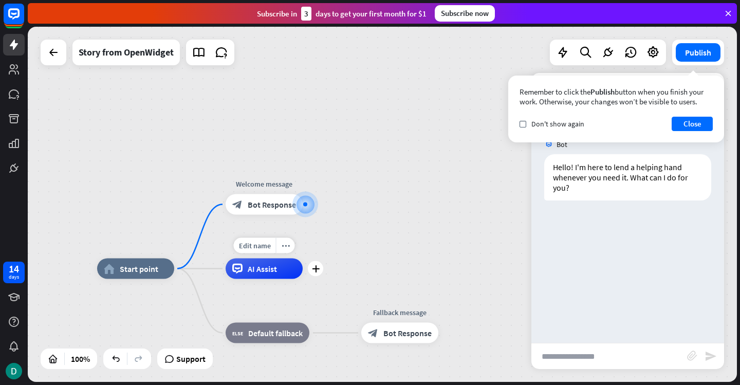
drag, startPoint x: 260, startPoint y: 203, endPoint x: 230, endPoint y: 242, distance: 49.3
drag, startPoint x: 262, startPoint y: 204, endPoint x: 240, endPoint y: 216, distance: 24.6
click at [240, 215] on div "Edit name more_horiz plus block_bot_response Bot Response" at bounding box center [264, 204] width 77 height 21
click at [291, 181] on div "more_horiz" at bounding box center [285, 181] width 19 height 15
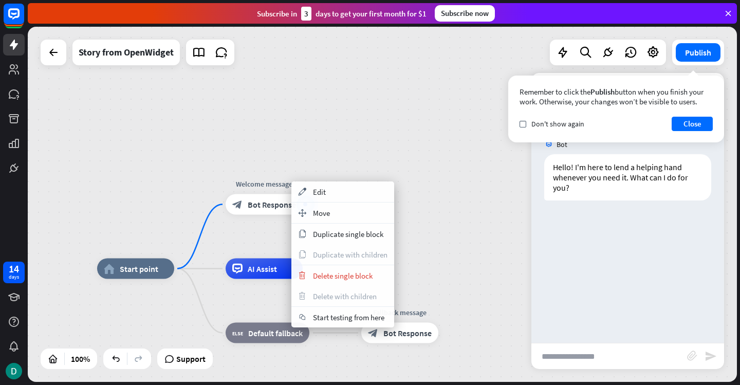
click at [296, 152] on div "home_2 Start point Welcome message block_bot_response Bot Response AI Assist bl…" at bounding box center [382, 204] width 709 height 355
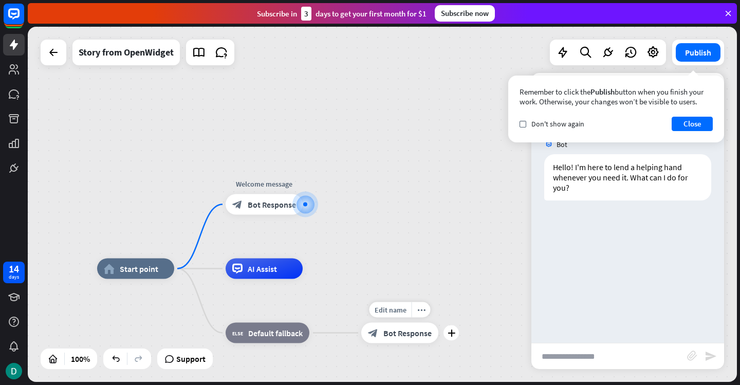
click at [395, 334] on span "Bot Response" at bounding box center [407, 333] width 48 height 10
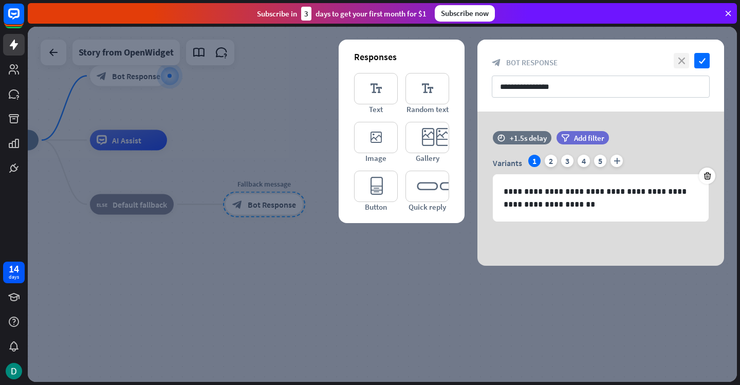
click at [687, 66] on icon "close" at bounding box center [681, 60] width 15 height 15
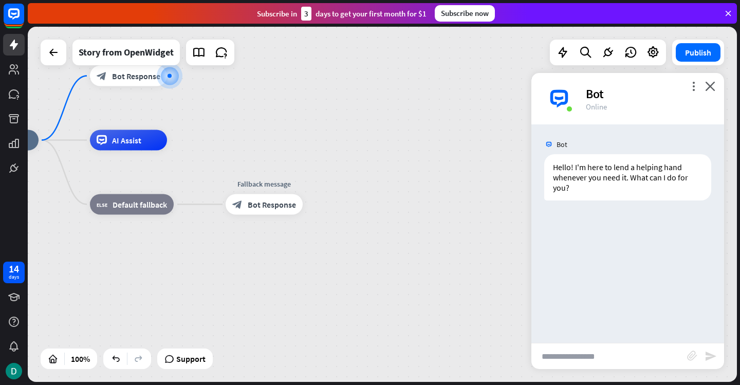
click at [361, 234] on div "home_2 Start point Welcome message block_bot_response Bot Response AI Assist bl…" at bounding box center [315, 317] width 709 height 355
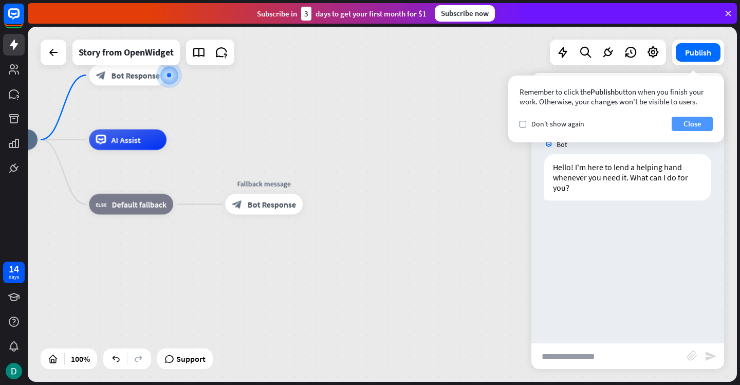
click at [693, 124] on button "Close" at bounding box center [692, 124] width 41 height 14
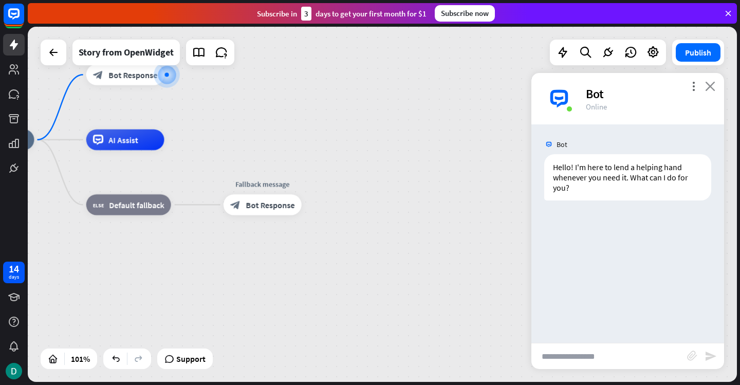
click at [714, 90] on icon "close" at bounding box center [710, 86] width 10 height 10
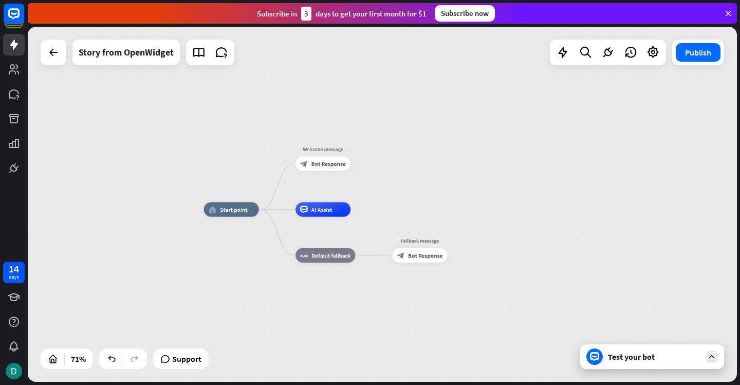
drag, startPoint x: 326, startPoint y: 146, endPoint x: 443, endPoint y: 210, distance: 133.8
click at [443, 210] on div "home_2 Start point Welcome message block_bot_response Bot Response AI Assist bl…" at bounding box center [457, 336] width 506 height 253
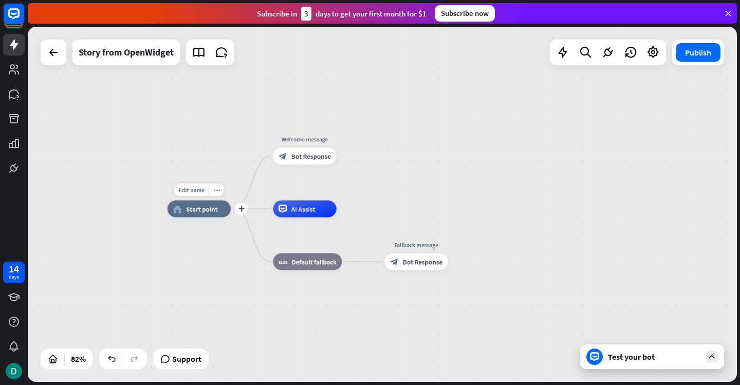
click at [181, 210] on icon "home_2" at bounding box center [177, 208] width 9 height 8
click at [629, 359] on div "Test your bot" at bounding box center [654, 356] width 92 height 10
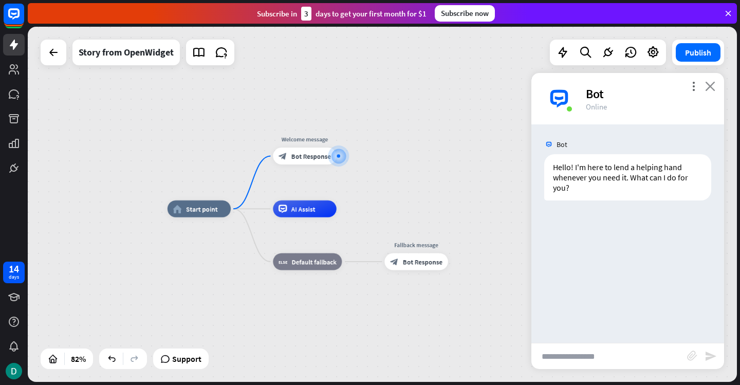
click at [709, 83] on icon "close" at bounding box center [710, 86] width 10 height 10
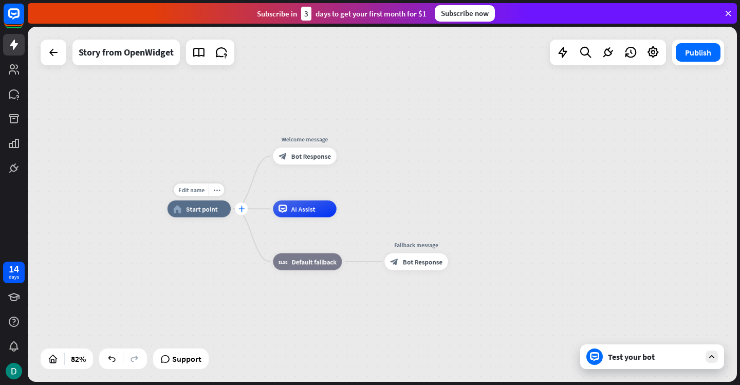
click at [243, 209] on icon "plus" at bounding box center [241, 209] width 6 height 6
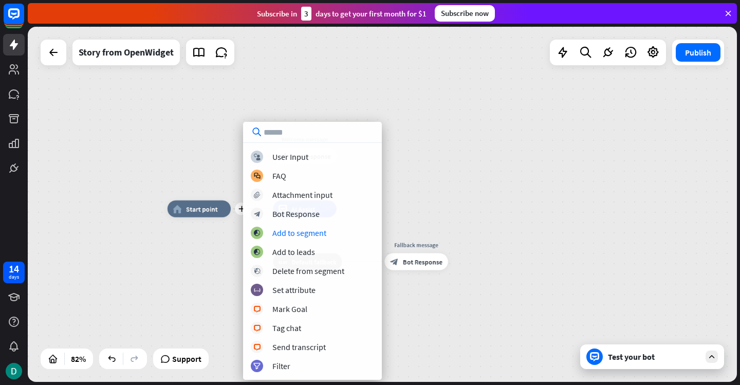
click at [461, 195] on div "plus home_2 Start point Welcome message block_bot_response Bot Response AI Assi…" at bounding box center [382, 204] width 709 height 355
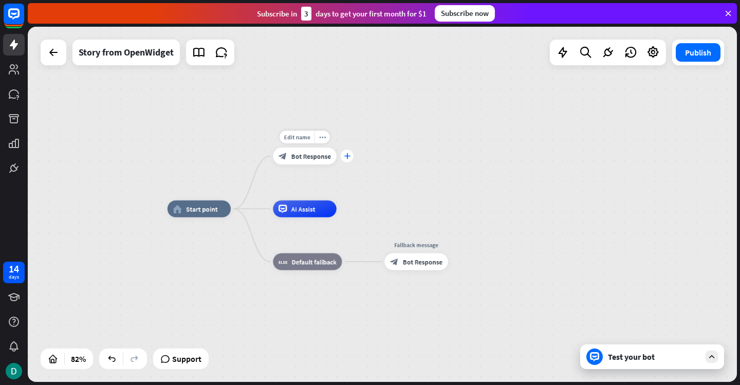
click at [347, 159] on div "plus" at bounding box center [347, 156] width 13 height 13
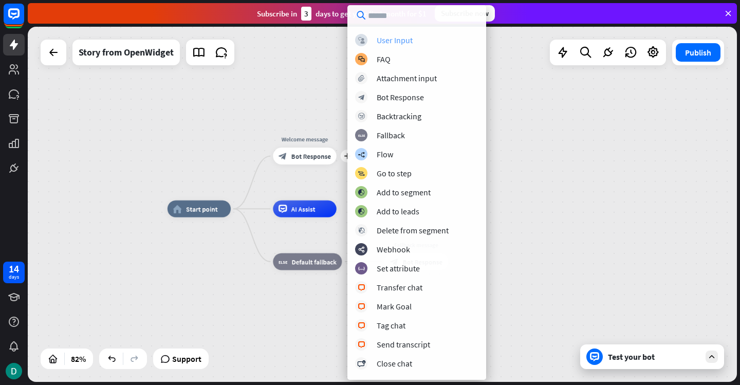
click at [392, 42] on div "User Input" at bounding box center [395, 40] width 36 height 10
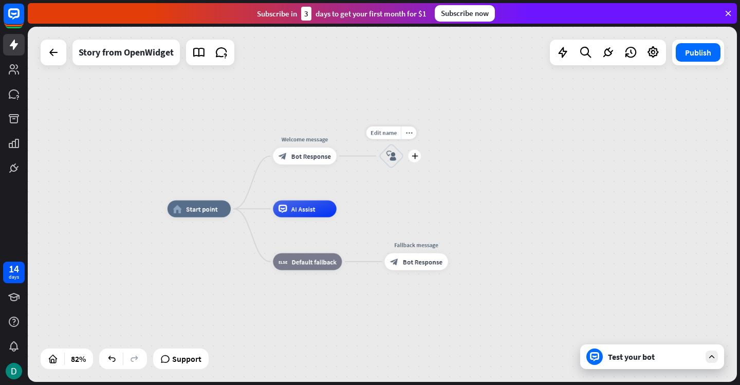
click at [392, 157] on icon "block_user_input" at bounding box center [391, 156] width 10 height 10
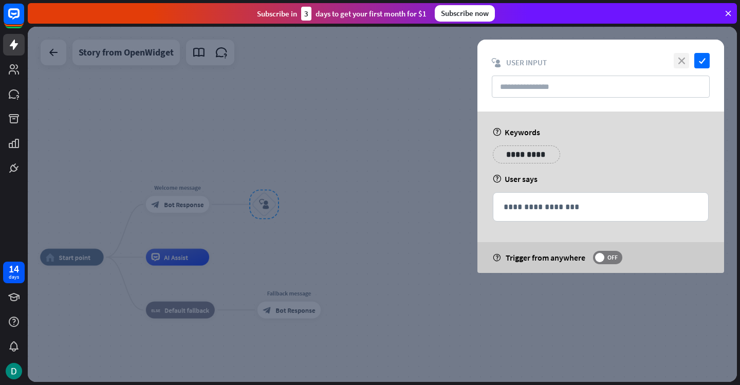
click at [680, 58] on icon "close" at bounding box center [681, 60] width 15 height 15
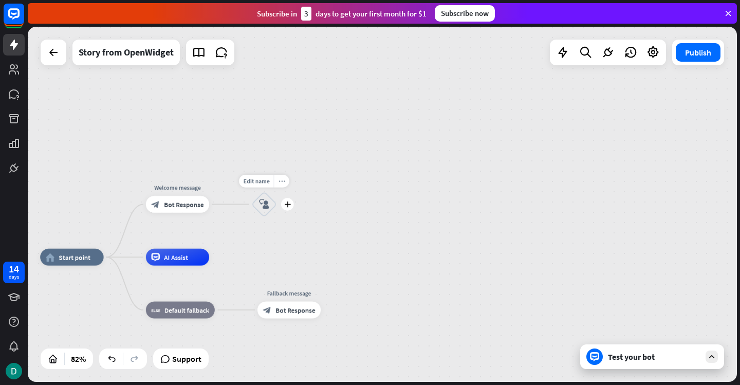
click at [280, 181] on icon "more_horiz" at bounding box center [281, 181] width 7 height 6
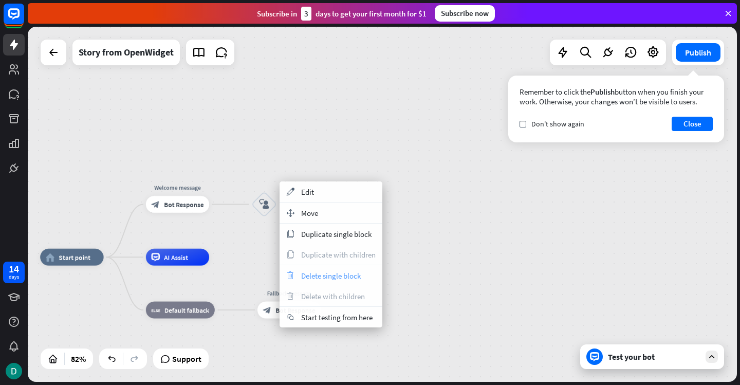
click at [318, 269] on div "trash Delete single block" at bounding box center [331, 275] width 103 height 21
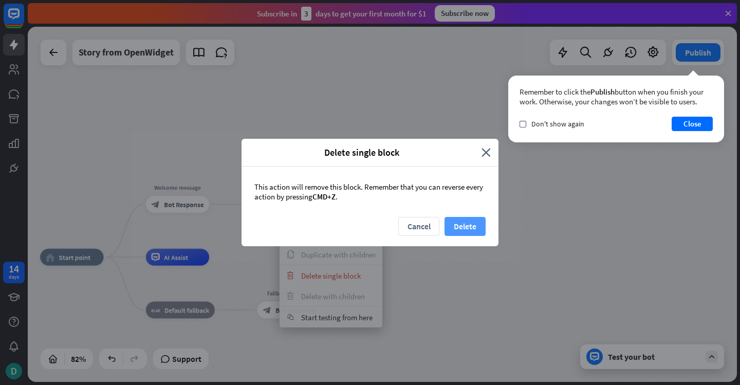
click at [481, 223] on button "Delete" at bounding box center [464, 226] width 41 height 19
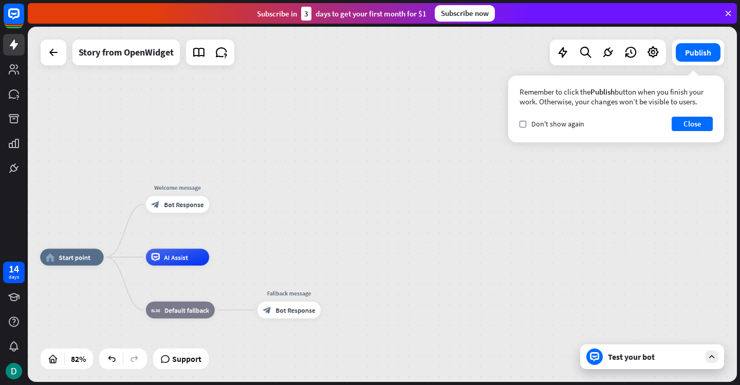
click at [367, 220] on div "home_2 Start point Welcome message block_bot_response Bot Response AI Assist bl…" at bounding box center [382, 204] width 709 height 355
click at [695, 129] on button "Close" at bounding box center [692, 124] width 41 height 14
